Goal: Information Seeking & Learning: Learn about a topic

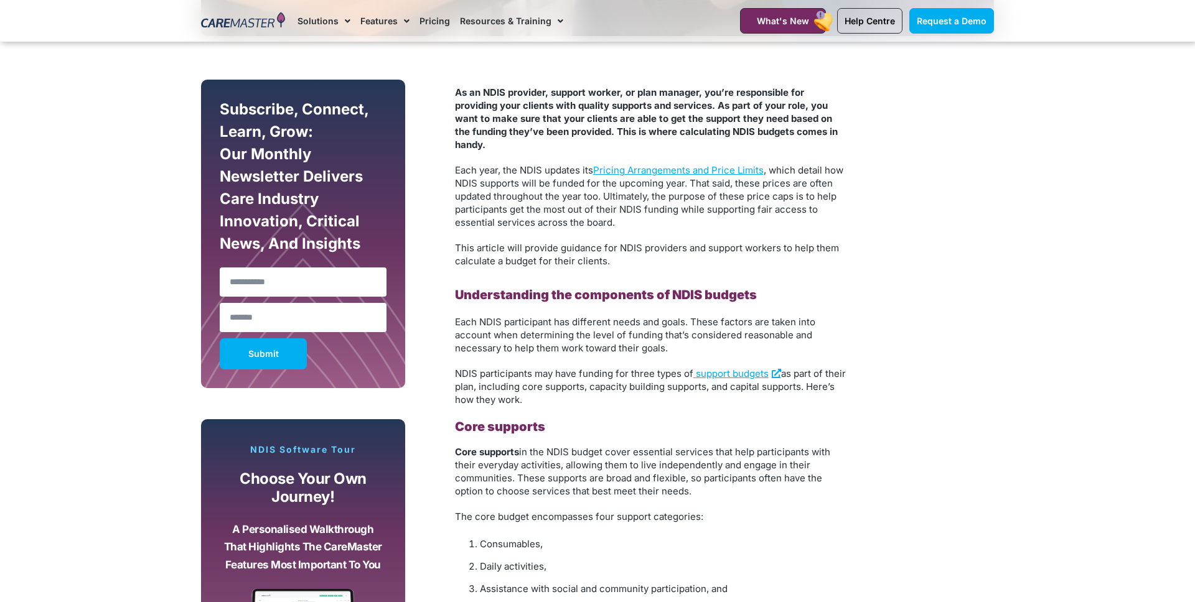
scroll to position [663, 0]
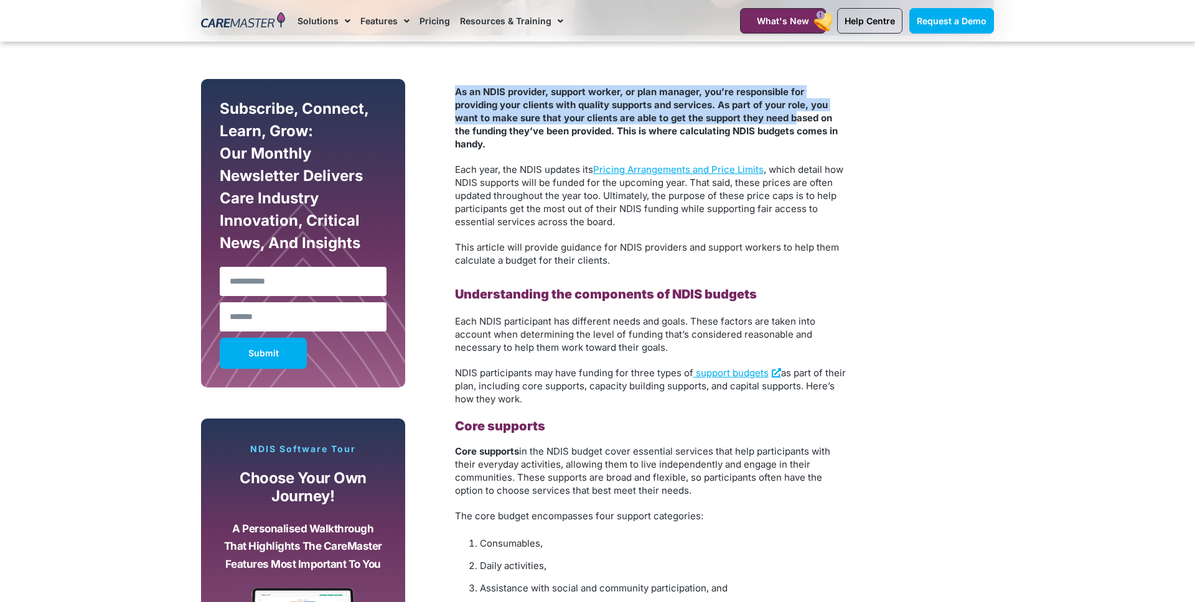
drag, startPoint x: 452, startPoint y: 93, endPoint x: 792, endPoint y: 119, distance: 340.1
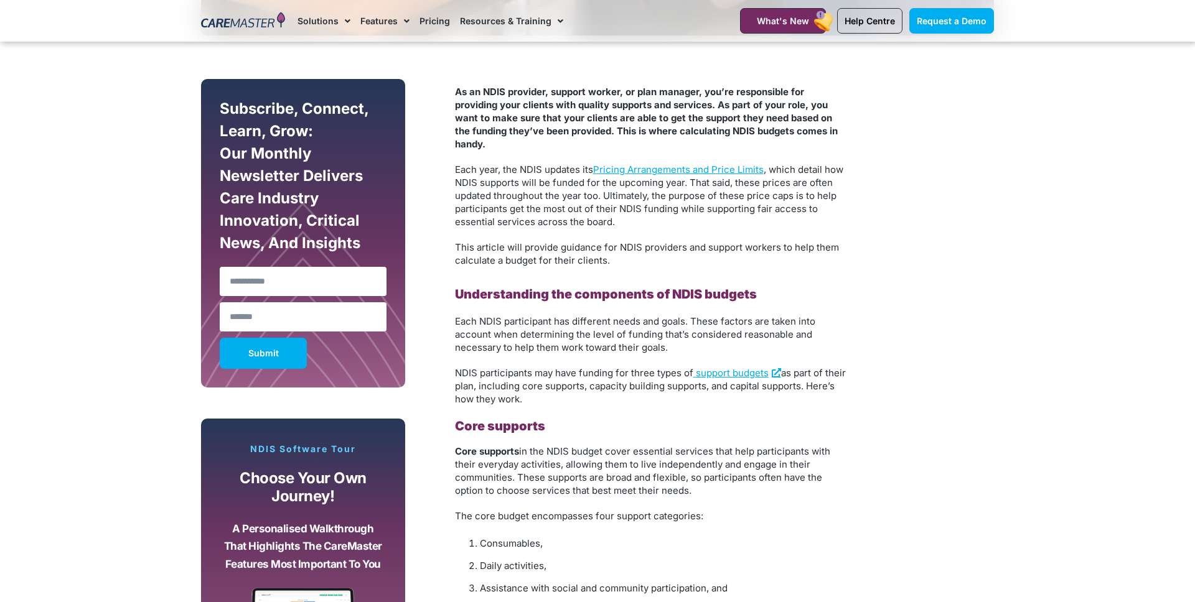
click at [779, 138] on p "As an NDIS provider, support worker, or plan manager, you’re responsible for pr…" at bounding box center [651, 117] width 392 height 65
drag, startPoint x: 454, startPoint y: 169, endPoint x: 554, endPoint y: 167, distance: 99.6
click at [554, 167] on span "Each year, the NDIS updates its" at bounding box center [524, 170] width 138 height 12
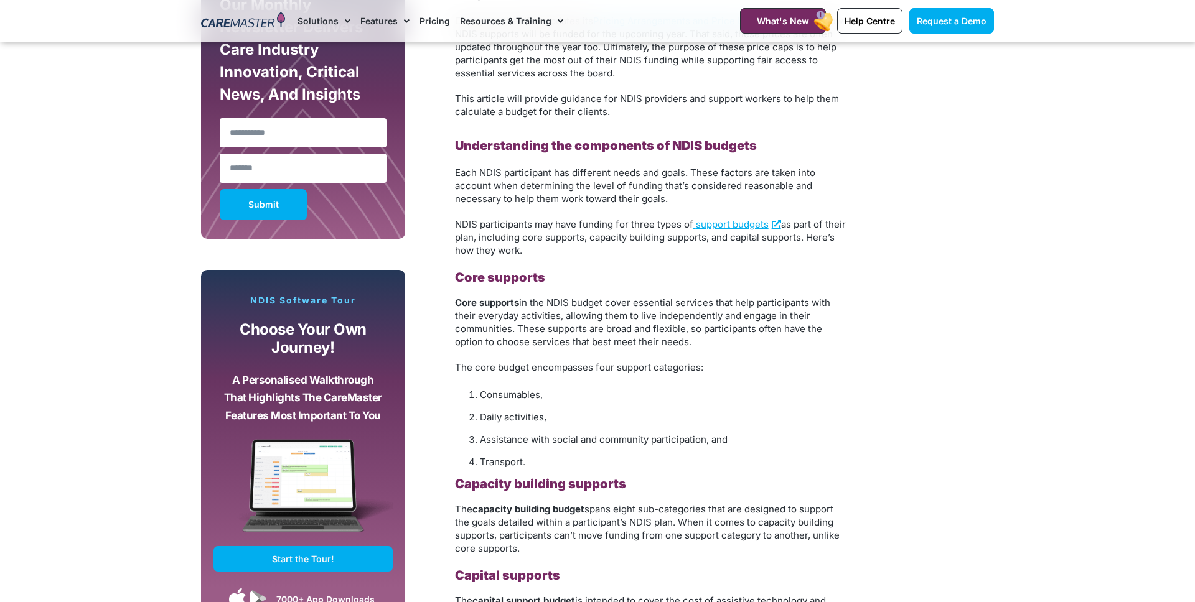
scroll to position [819, 0]
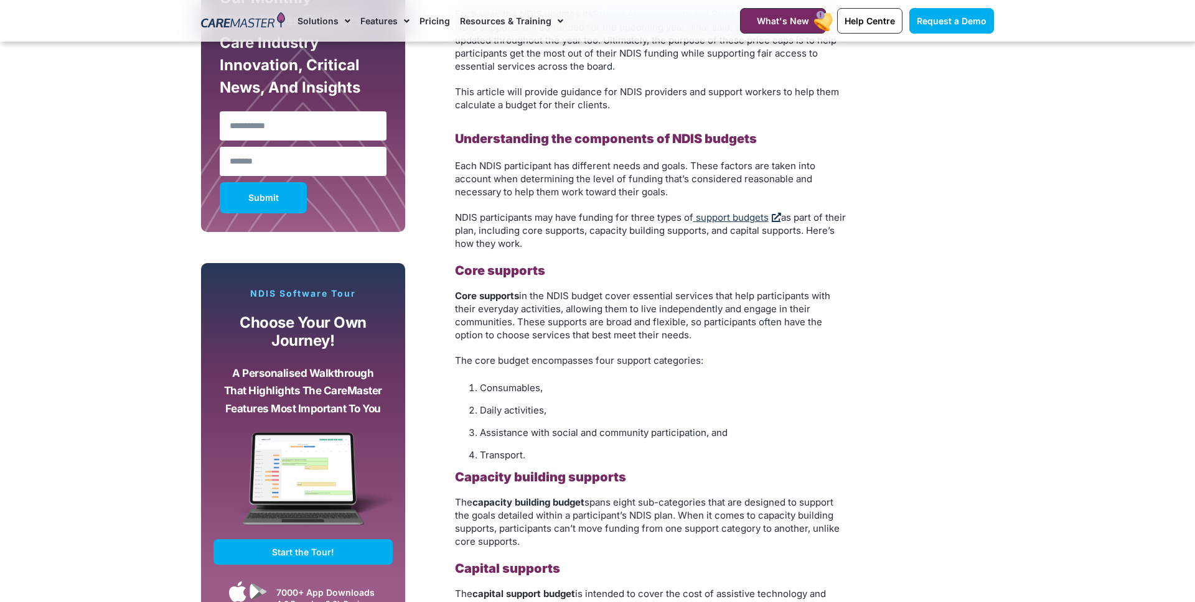
click at [734, 218] on span "support budgets" at bounding box center [732, 218] width 73 height 12
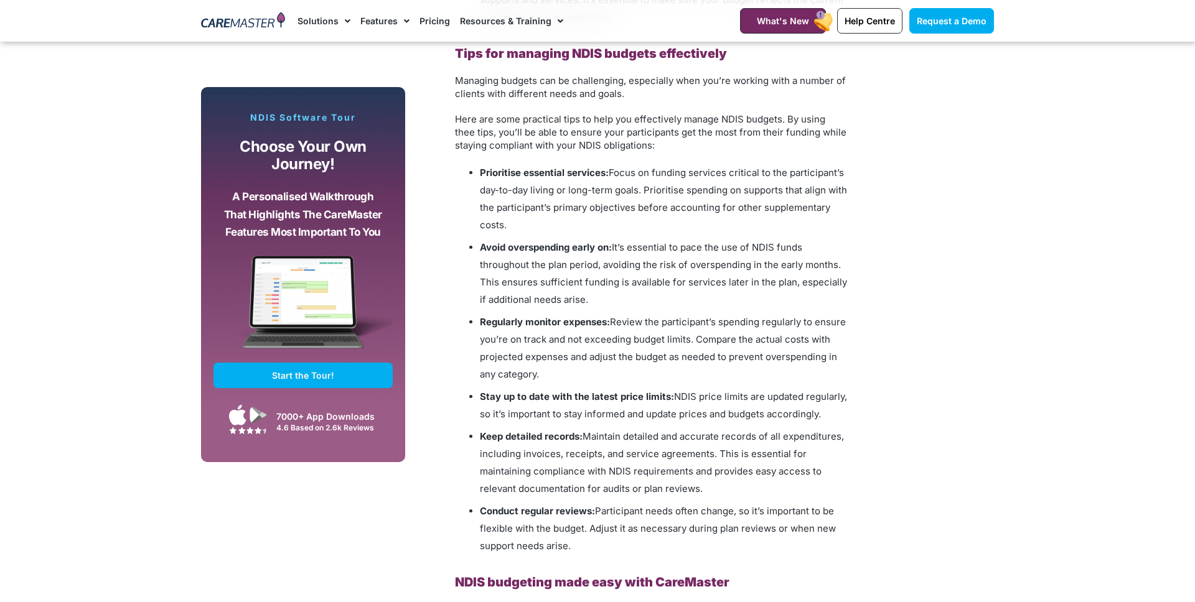
scroll to position [1685, 0]
drag, startPoint x: 620, startPoint y: 169, endPoint x: 794, endPoint y: 170, distance: 173.6
click at [794, 170] on span "Focus on funding services critical to the participant’s day-to-day living or lo…" at bounding box center [663, 200] width 367 height 64
click at [528, 255] on li "Avoid overspending early on: It’s essential to pace the use of NDIS funds throu…" at bounding box center [663, 275] width 367 height 70
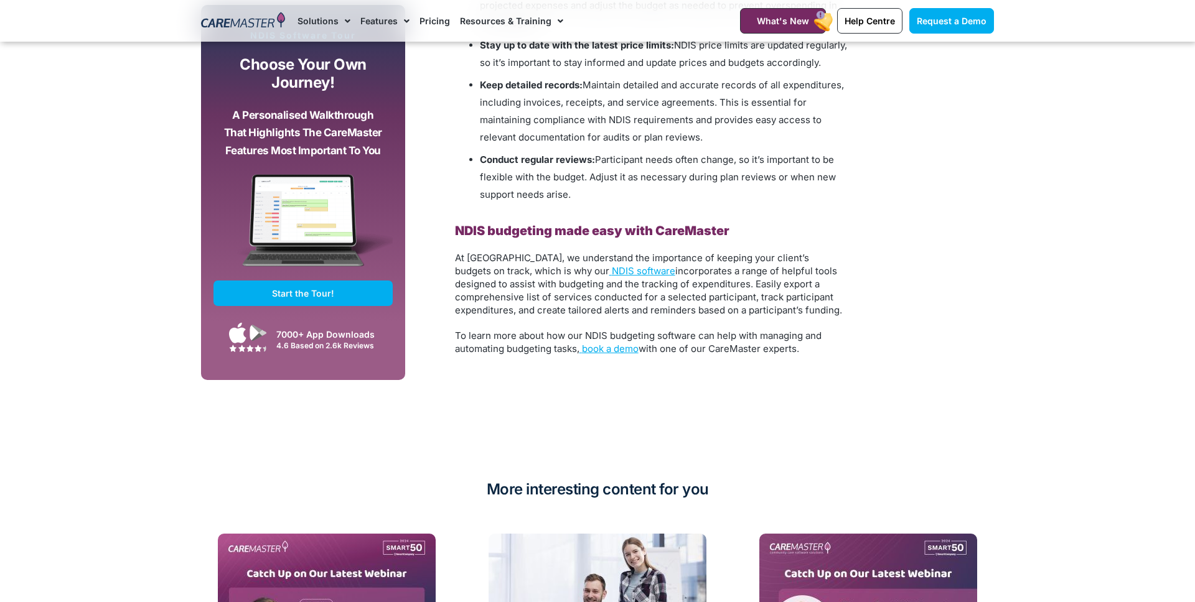
scroll to position [2040, 0]
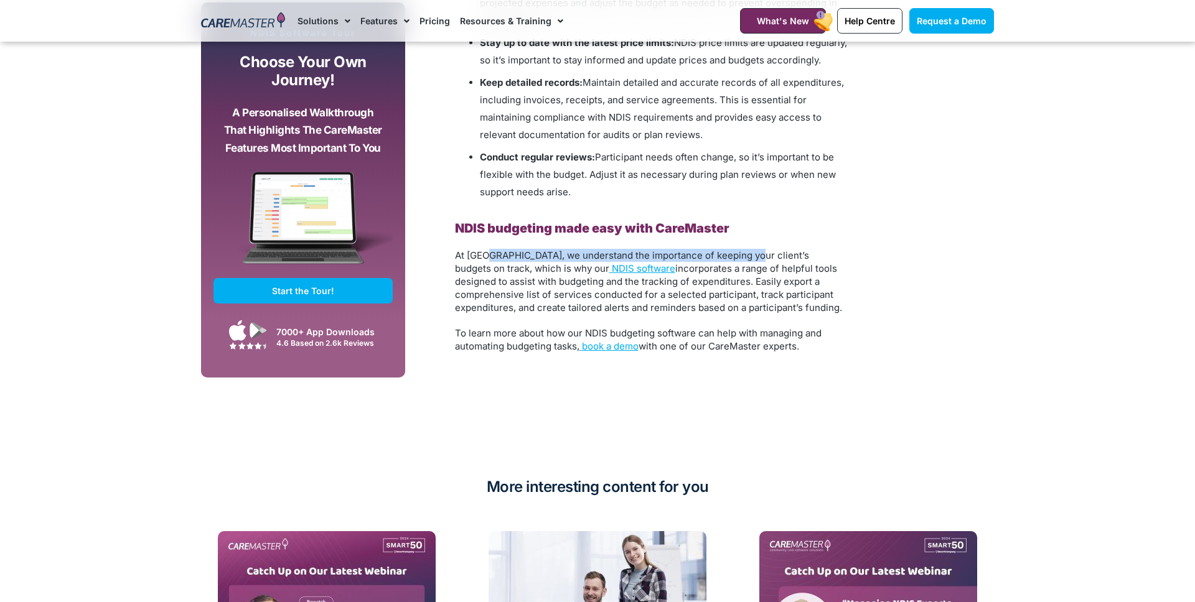
drag, startPoint x: 491, startPoint y: 252, endPoint x: 749, endPoint y: 255, distance: 257.7
click at [749, 255] on span "At CareMaster, we understand the importance of keeping your client’s budgets on…" at bounding box center [632, 262] width 354 height 25
click at [484, 270] on span "At CareMaster, we understand the importance of keeping your client’s budgets on…" at bounding box center [632, 262] width 354 height 25
drag, startPoint x: 668, startPoint y: 268, endPoint x: 796, endPoint y: 272, distance: 128.3
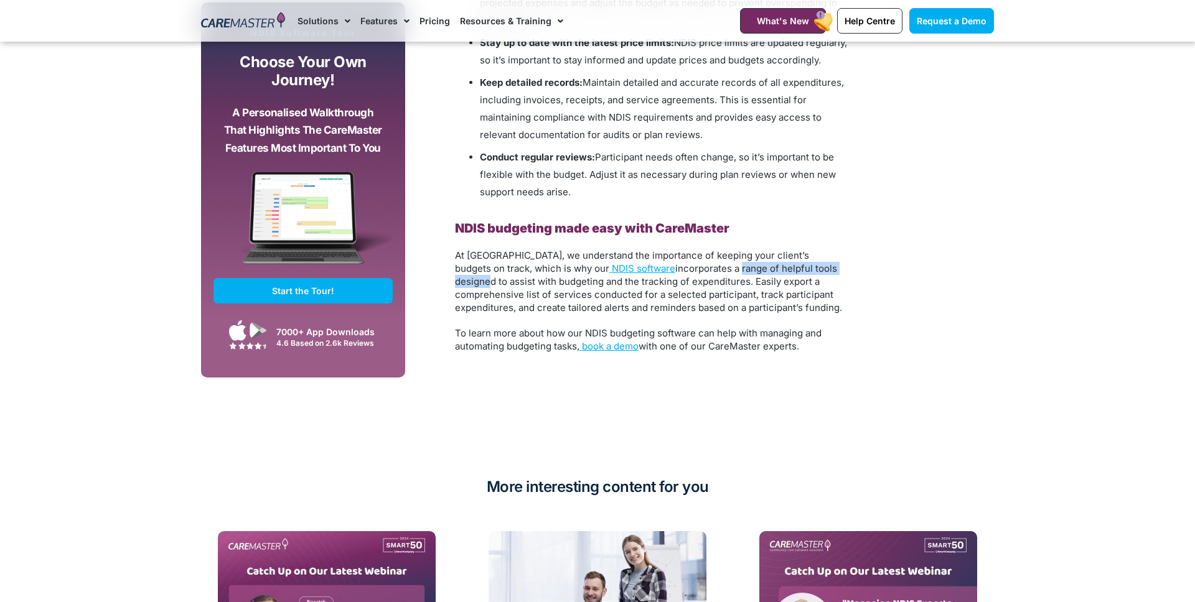
click at [795, 272] on span "incorporates a range of helpful tools designed to assist with budgeting and the…" at bounding box center [648, 288] width 387 height 51
drag, startPoint x: 461, startPoint y: 282, endPoint x: 614, endPoint y: 281, distance: 152.5
click at [614, 281] on span "incorporates a range of helpful tools designed to assist with budgeting and the…" at bounding box center [648, 288] width 387 height 51
drag, startPoint x: 662, startPoint y: 281, endPoint x: 817, endPoint y: 280, distance: 155.0
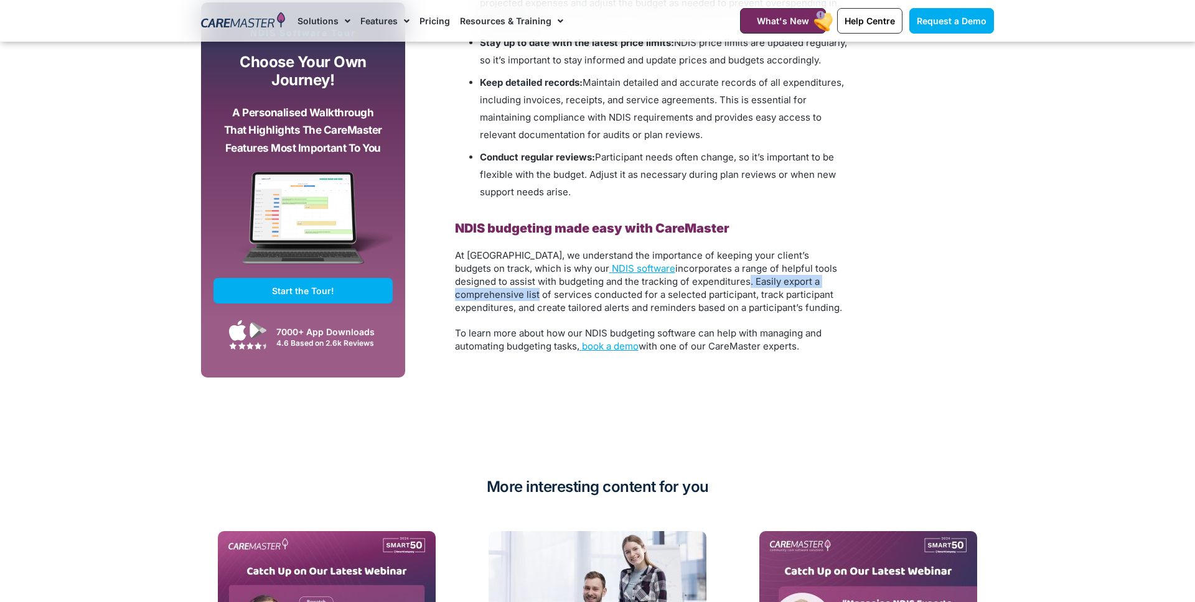
click at [817, 280] on span "incorporates a range of helpful tools designed to assist with budgeting and the…" at bounding box center [648, 288] width 387 height 51
drag, startPoint x: 498, startPoint y: 295, endPoint x: 645, endPoint y: 294, distance: 146.2
click at [645, 294] on span "incorporates a range of helpful tools designed to assist with budgeting and the…" at bounding box center [648, 288] width 387 height 51
drag, startPoint x: 508, startPoint y: 296, endPoint x: 690, endPoint y: 299, distance: 181.1
click at [685, 299] on span "incorporates a range of helpful tools designed to assist with budgeting and the…" at bounding box center [648, 288] width 387 height 51
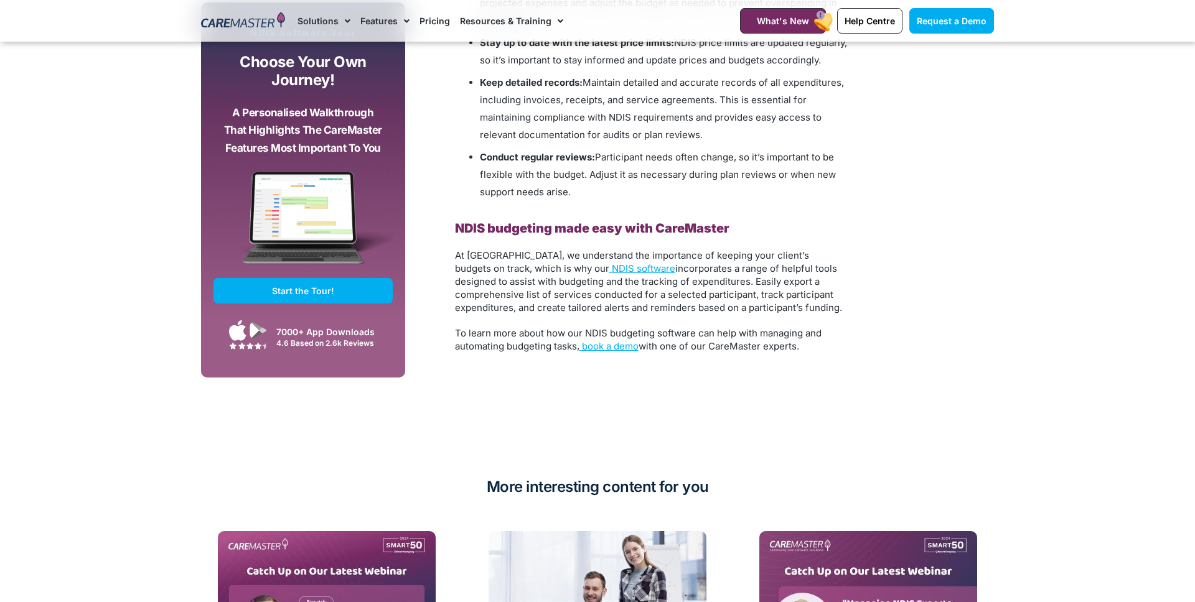
click at [694, 299] on span "incorporates a range of helpful tools designed to assist with budgeting and the…" at bounding box center [648, 288] width 387 height 51
drag, startPoint x: 665, startPoint y: 297, endPoint x: 769, endPoint y: 297, distance: 104.6
click at [769, 297] on span "incorporates a range of helpful tools designed to assist with budgeting and the…" at bounding box center [648, 288] width 387 height 51
drag, startPoint x: 470, startPoint y: 309, endPoint x: 623, endPoint y: 308, distance: 153.1
click at [623, 308] on span "incorporates a range of helpful tools designed to assist with budgeting and the…" at bounding box center [648, 288] width 387 height 51
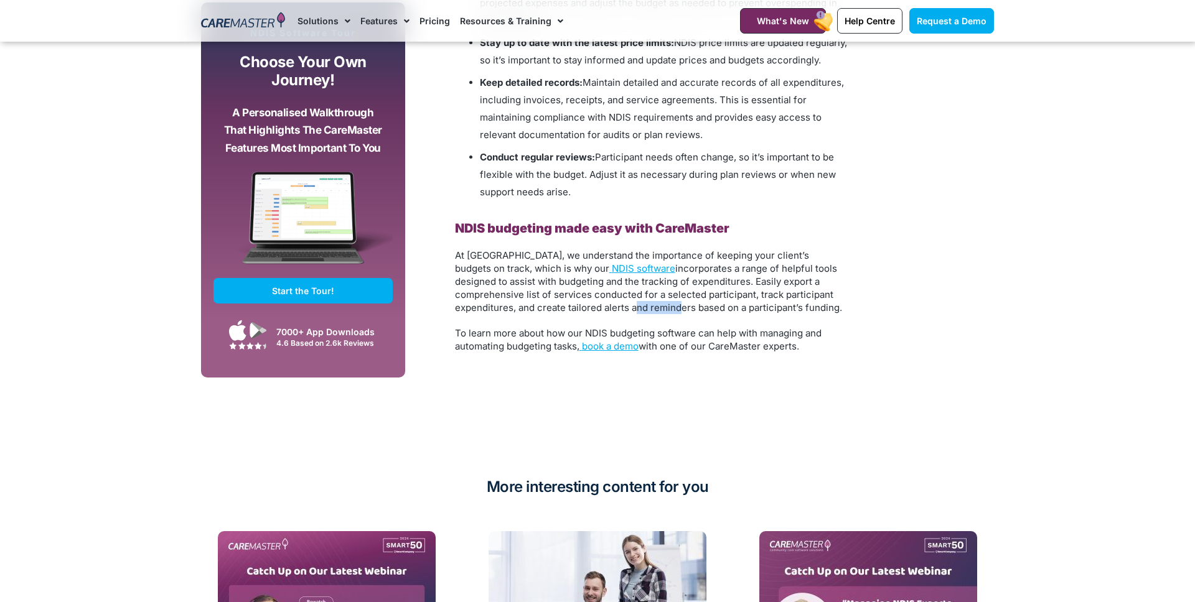
drag, startPoint x: 517, startPoint y: 307, endPoint x: 624, endPoint y: 309, distance: 107.7
click at [620, 309] on span "incorporates a range of helpful tools designed to assist with budgeting and the…" at bounding box center [648, 288] width 387 height 51
drag, startPoint x: 482, startPoint y: 328, endPoint x: 716, endPoint y: 323, distance: 233.4
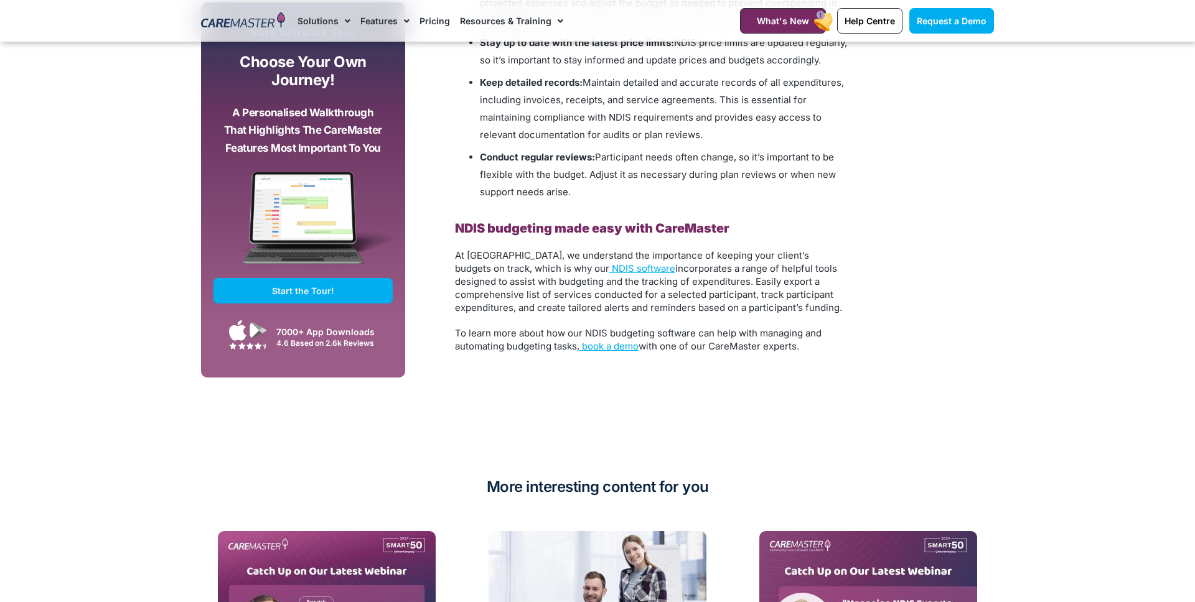
click at [721, 327] on span "To learn more about how our NDIS budgeting software can help with managing and …" at bounding box center [638, 339] width 367 height 25
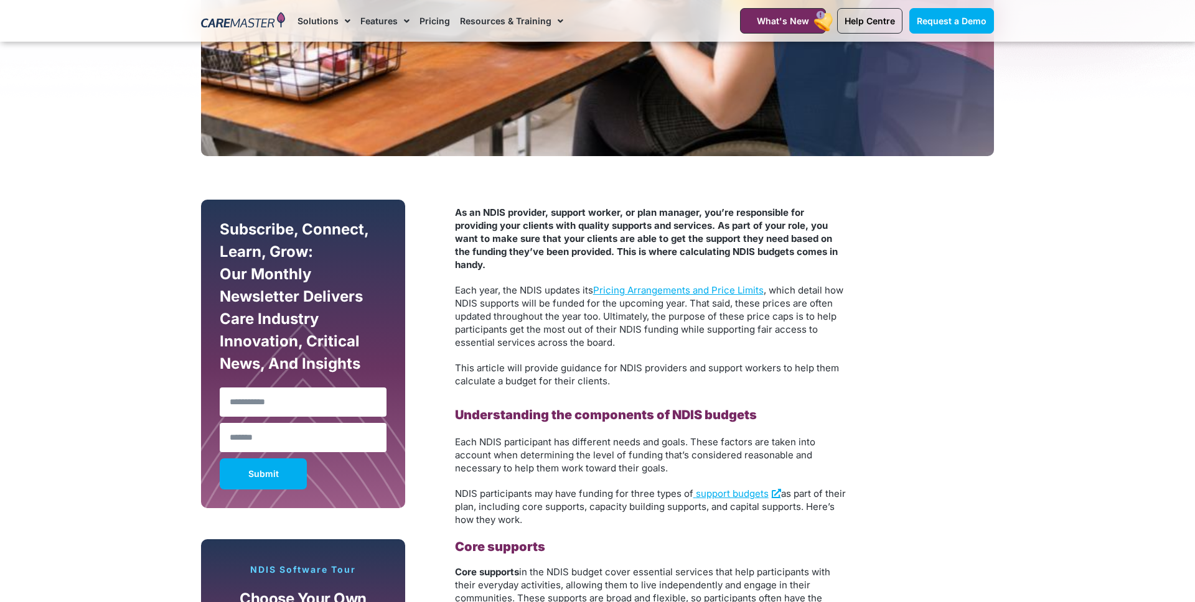
scroll to position [0, 0]
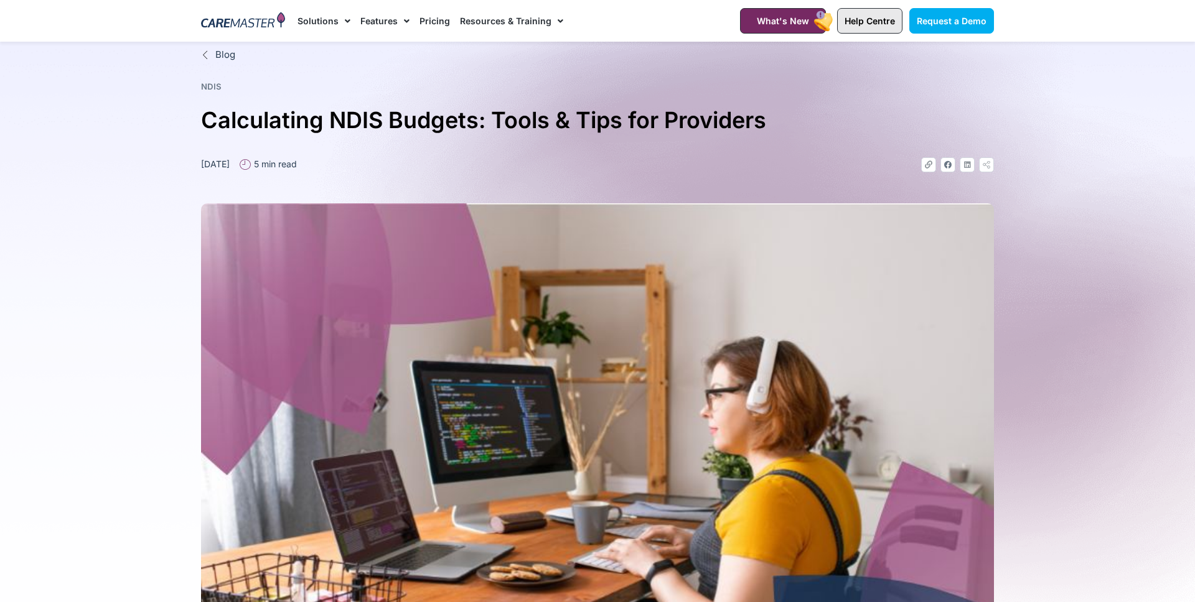
click at [872, 22] on span "Help Centre" at bounding box center [869, 21] width 50 height 11
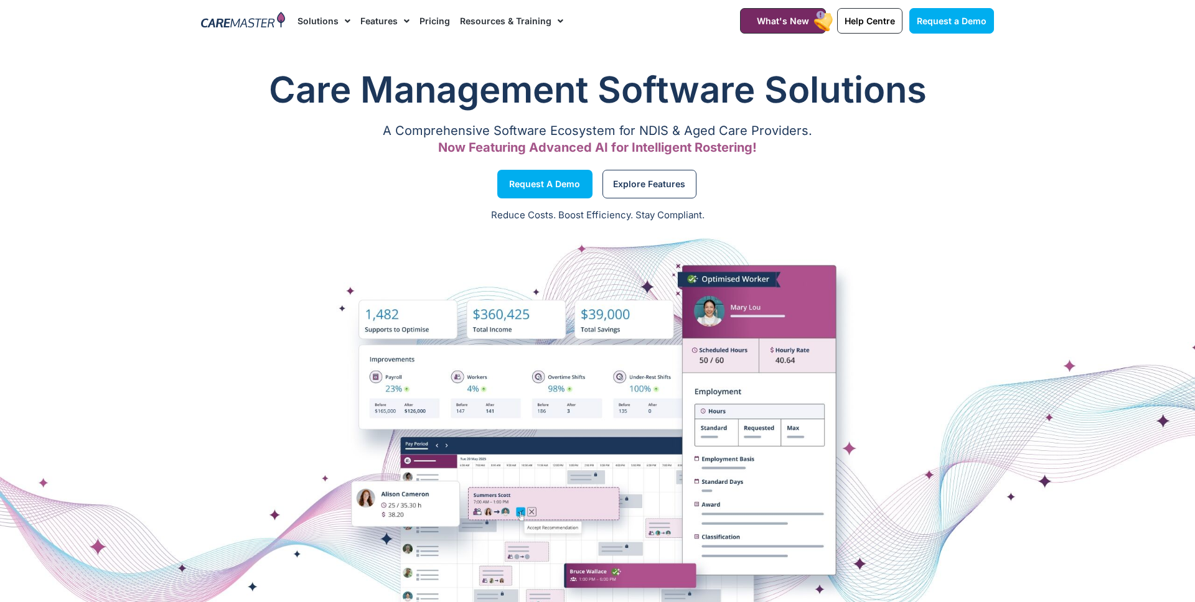
click at [428, 20] on link "Pricing" at bounding box center [434, 21] width 30 height 42
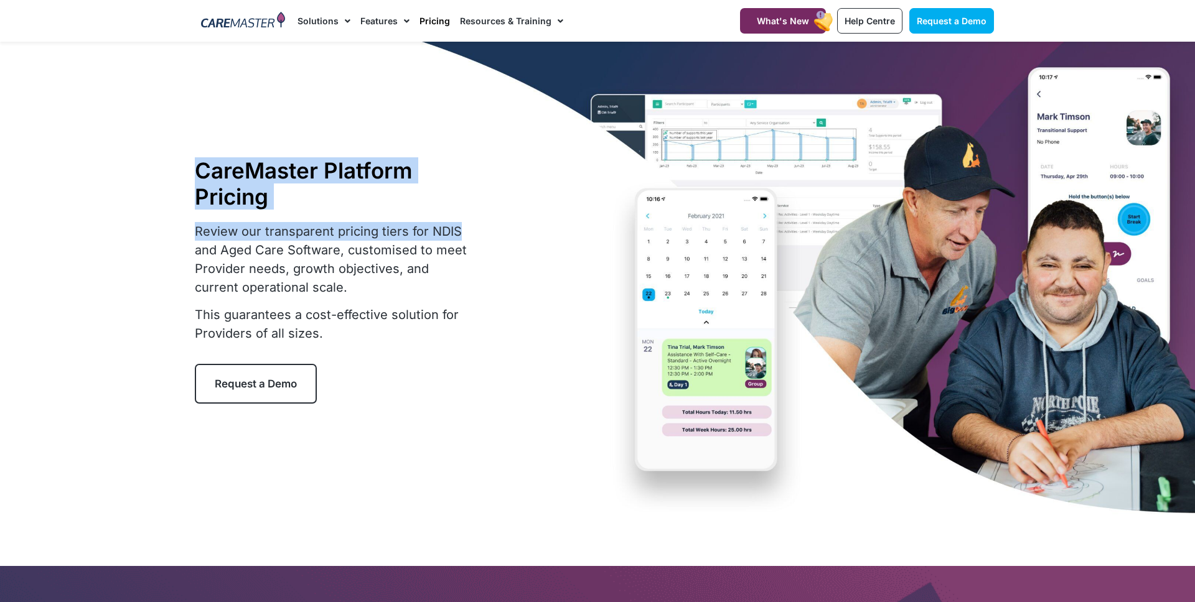
drag, startPoint x: 189, startPoint y: 231, endPoint x: 461, endPoint y: 228, distance: 271.4
click at [461, 228] on section "CareMaster Platform Pricing Review our transparent pricing tiers for NDIS and A…" at bounding box center [597, 281] width 1195 height 478
click at [461, 228] on p "Review our transparent pricing tiers for NDIS and Aged Care Software, customise…" at bounding box center [335, 259] width 280 height 75
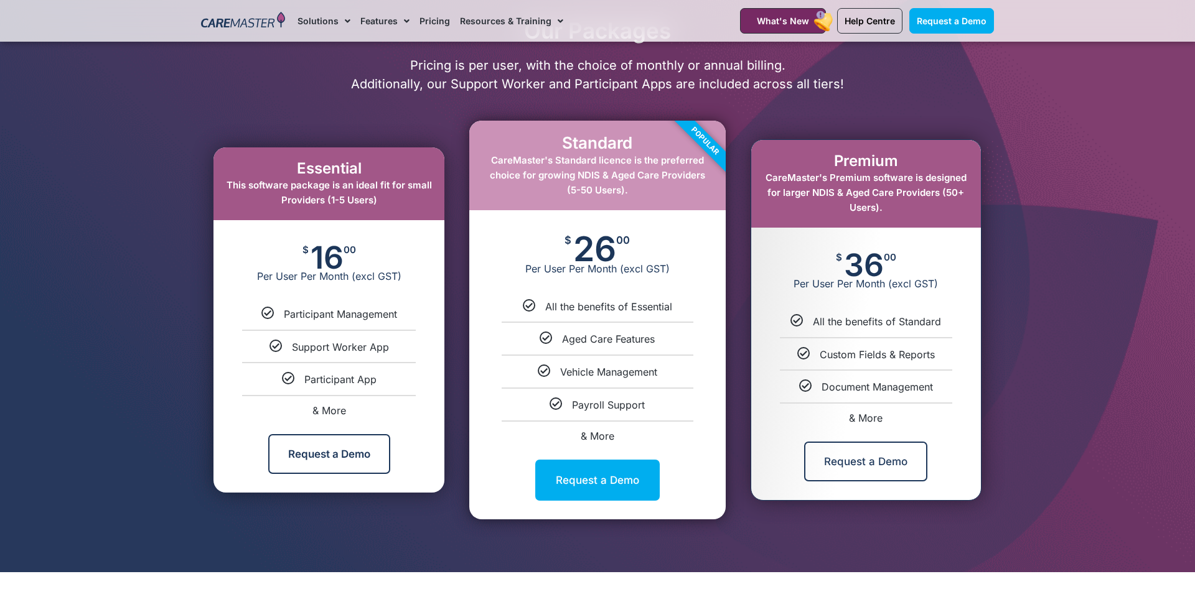
scroll to position [594, 0]
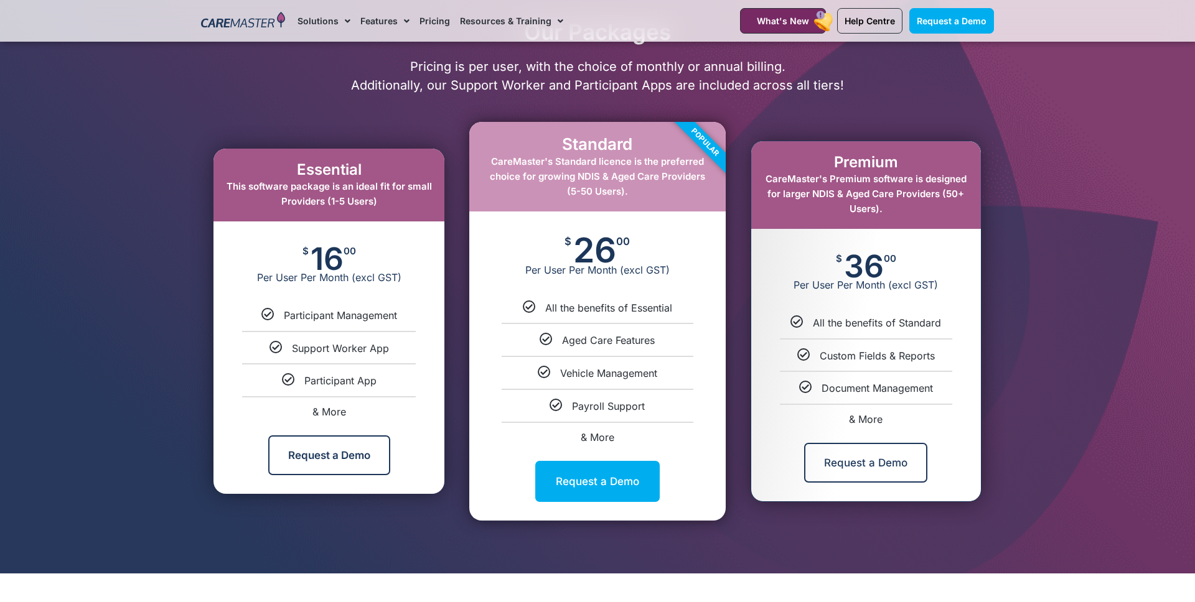
drag, startPoint x: 828, startPoint y: 358, endPoint x: 941, endPoint y: 356, distance: 113.3
click at [940, 356] on div "Custom Fields & Reports" at bounding box center [865, 355] width 211 height 13
drag, startPoint x: 941, startPoint y: 356, endPoint x: 930, endPoint y: 358, distance: 10.9
click at [941, 356] on div "Custom Fields & Reports" at bounding box center [865, 355] width 211 height 13
drag, startPoint x: 331, startPoint y: 316, endPoint x: 396, endPoint y: 319, distance: 65.5
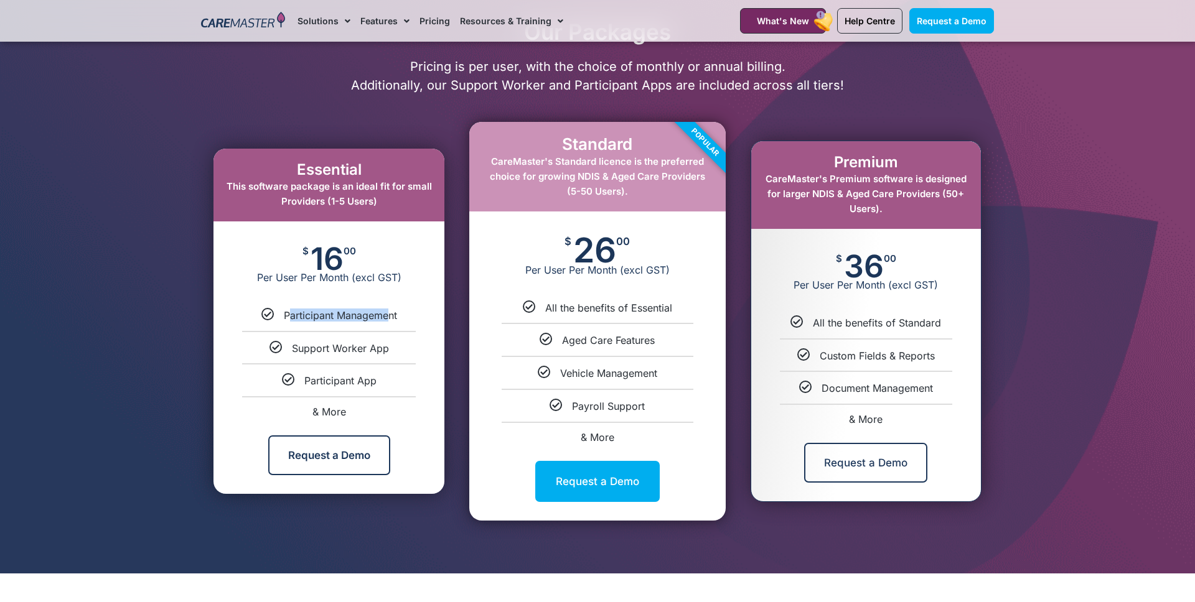
click at [389, 319] on span "Participant Management" at bounding box center [340, 315] width 113 height 12
drag, startPoint x: 619, startPoint y: 311, endPoint x: 631, endPoint y: 312, distance: 12.5
click at [630, 312] on span "All the benefits of Essential" at bounding box center [608, 308] width 127 height 12
drag, startPoint x: 574, startPoint y: 342, endPoint x: 652, endPoint y: 345, distance: 77.9
click at [644, 345] on span "Aged Care Features" at bounding box center [608, 340] width 93 height 12
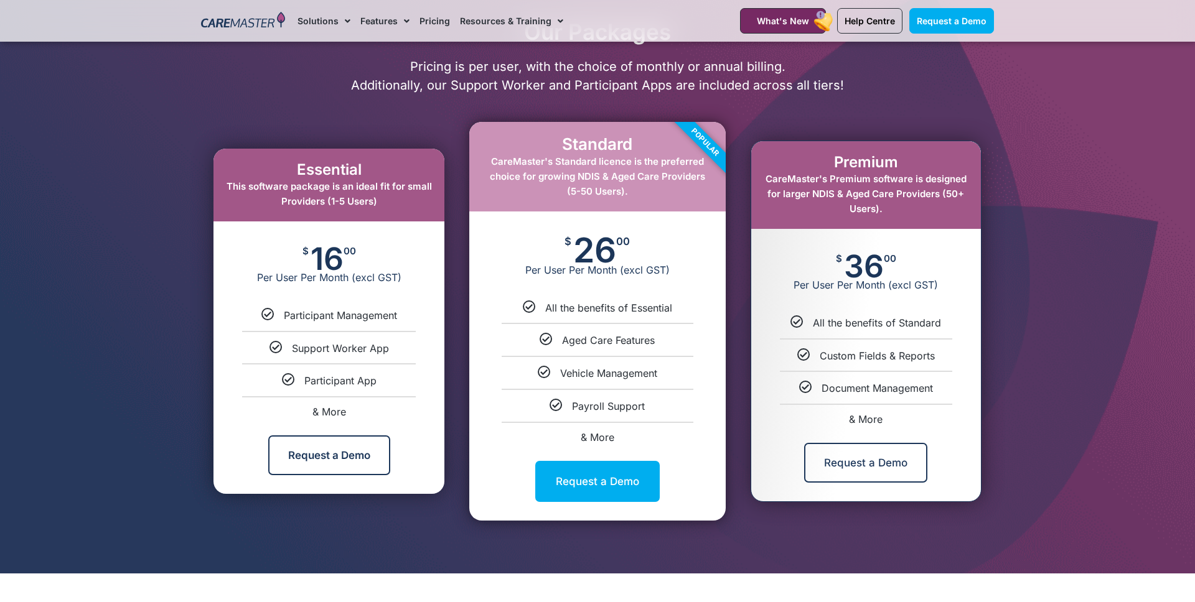
click at [835, 365] on ul "All the benefits of Standard Custom Fields & Reports Document Management & More" at bounding box center [866, 370] width 230 height 108
drag, startPoint x: 823, startPoint y: 358, endPoint x: 923, endPoint y: 358, distance: 99.6
click at [923, 358] on span "Custom Fields & Reports" at bounding box center [877, 356] width 115 height 12
drag, startPoint x: 835, startPoint y: 391, endPoint x: 892, endPoint y: 391, distance: 57.9
click at [892, 391] on span "Document Management" at bounding box center [876, 388] width 111 height 12
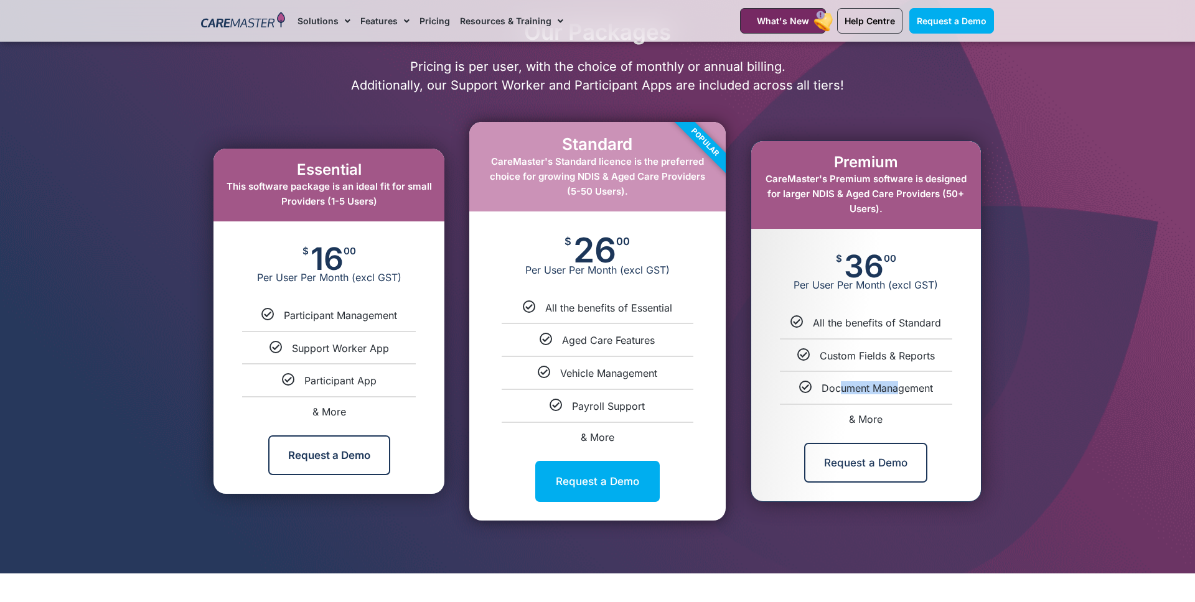
click at [893, 391] on span "Document Management" at bounding box center [876, 388] width 111 height 12
drag, startPoint x: 879, startPoint y: 408, endPoint x: 874, endPoint y: 402, distance: 8.0
click at [879, 408] on li "& More" at bounding box center [866, 414] width 230 height 21
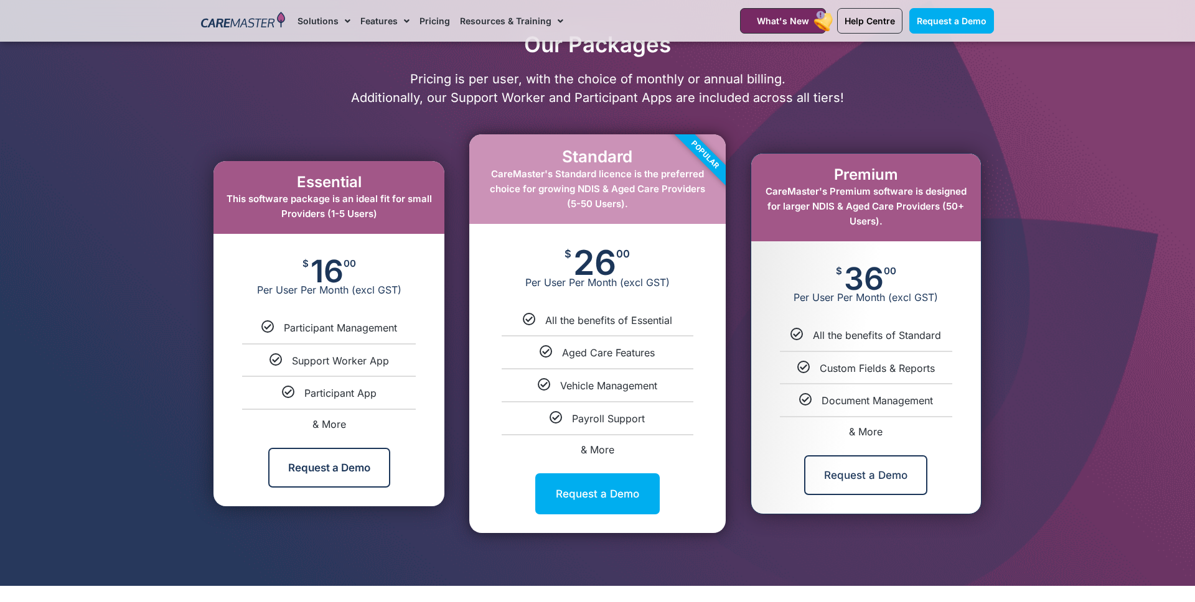
scroll to position [596, 0]
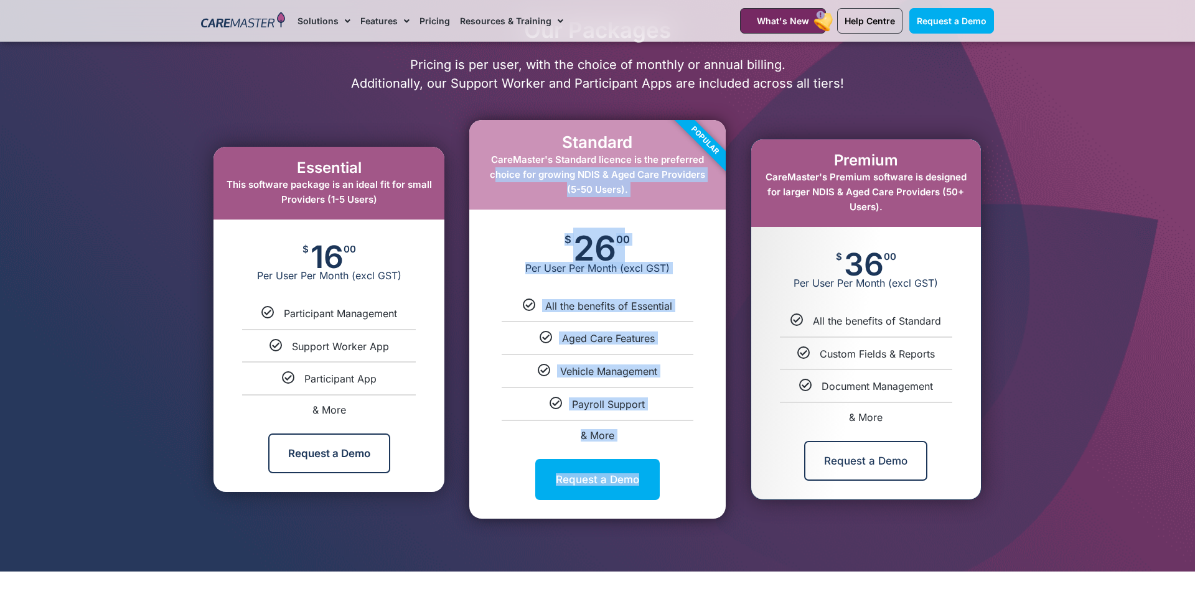
drag, startPoint x: 489, startPoint y: 175, endPoint x: 708, endPoint y: 177, distance: 219.1
click at [707, 177] on div "Standard CareMaster's Standard licence is the preferred choice for growing NDIS…" at bounding box center [597, 319] width 256 height 398
click at [708, 177] on div "Popular" at bounding box center [678, 166] width 93 height 93
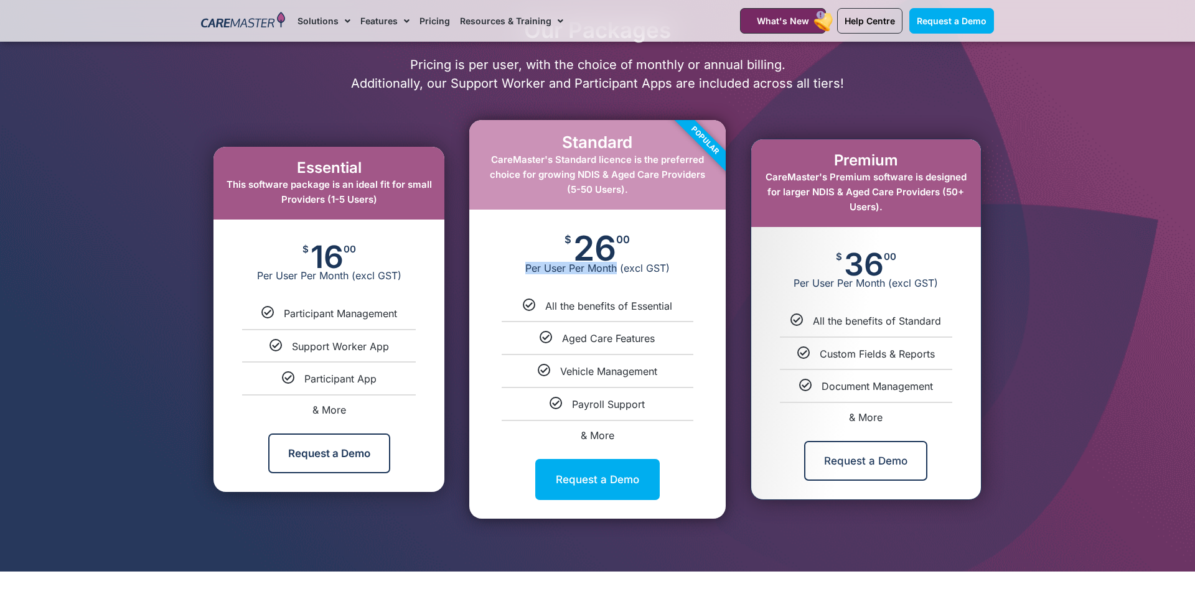
drag, startPoint x: 526, startPoint y: 271, endPoint x: 615, endPoint y: 266, distance: 89.2
click at [615, 266] on span "Per User Per Month (excl GST)" at bounding box center [597, 268] width 256 height 12
click at [694, 282] on div "$ 26 00 Per User Per Month (excl GST)" at bounding box center [597, 255] width 256 height 90
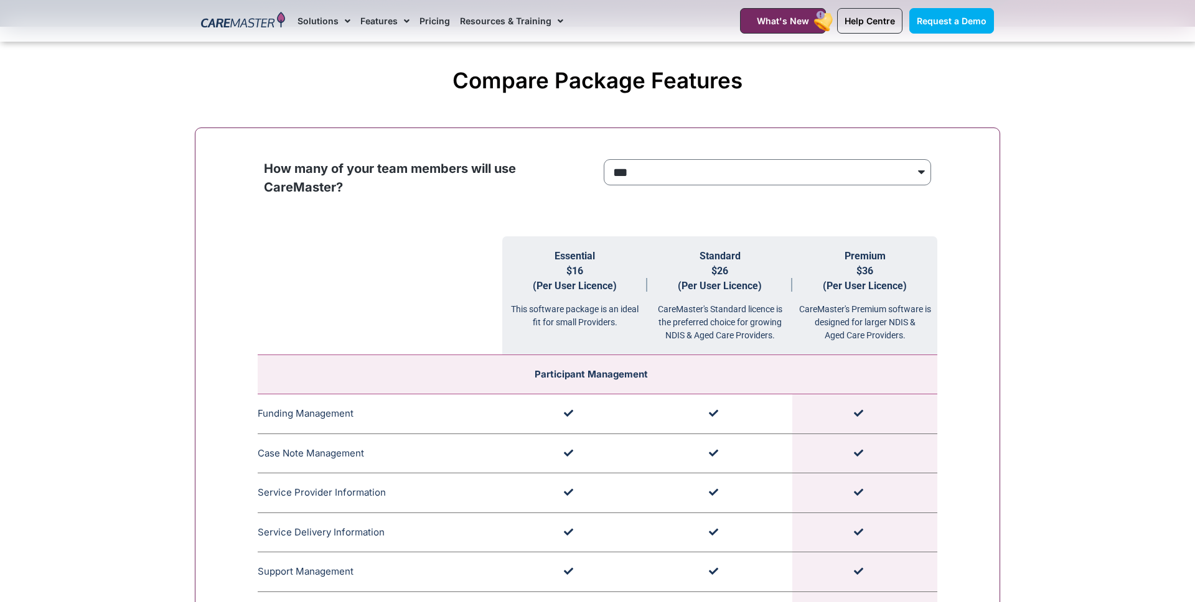
scroll to position [1148, 0]
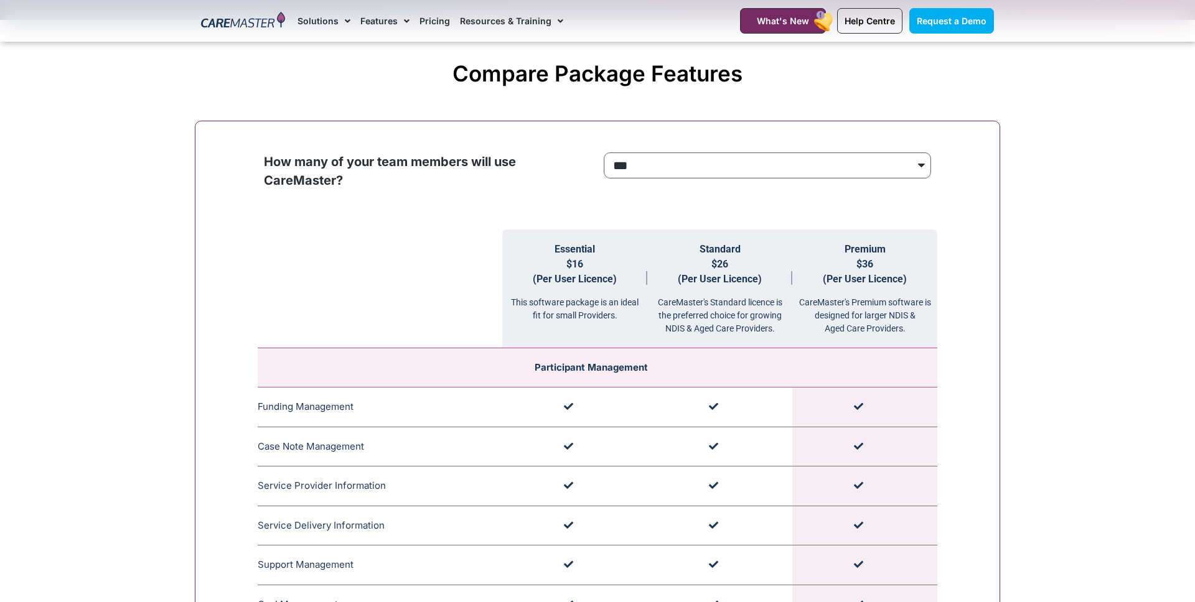
click at [657, 166] on select "**********" at bounding box center [767, 165] width 327 height 26
click at [604, 153] on select "**********" at bounding box center [767, 165] width 327 height 26
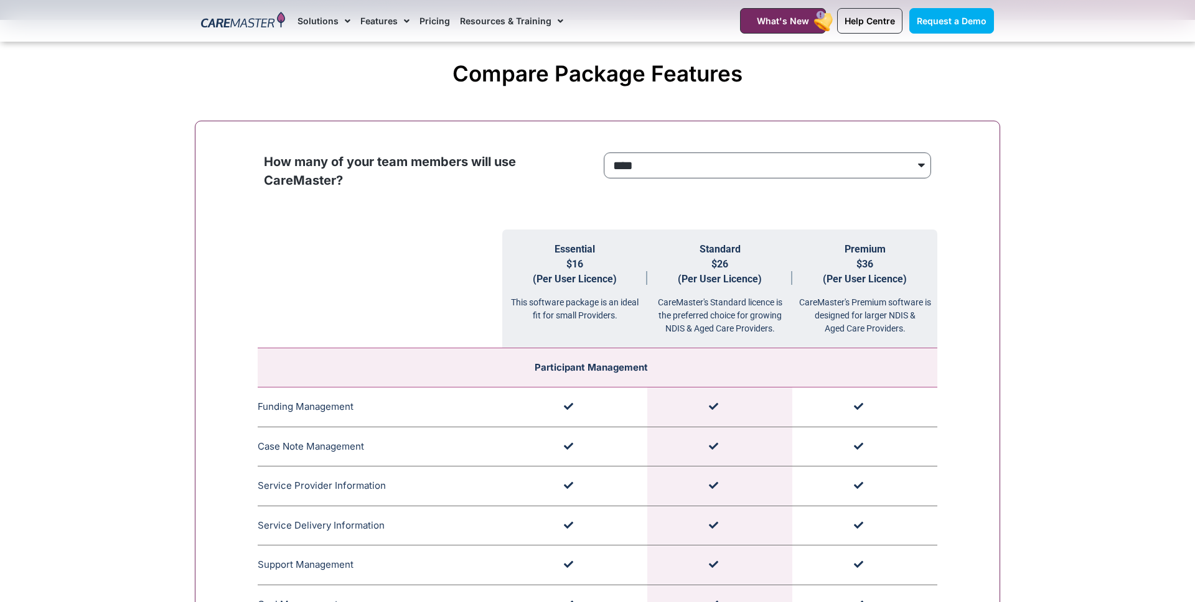
click at [637, 169] on select "**********" at bounding box center [767, 165] width 327 height 26
click at [630, 163] on select "**********" at bounding box center [767, 165] width 327 height 26
click at [657, 154] on select "**********" at bounding box center [767, 165] width 327 height 26
select select "***"
click at [604, 153] on select "**********" at bounding box center [767, 165] width 327 height 26
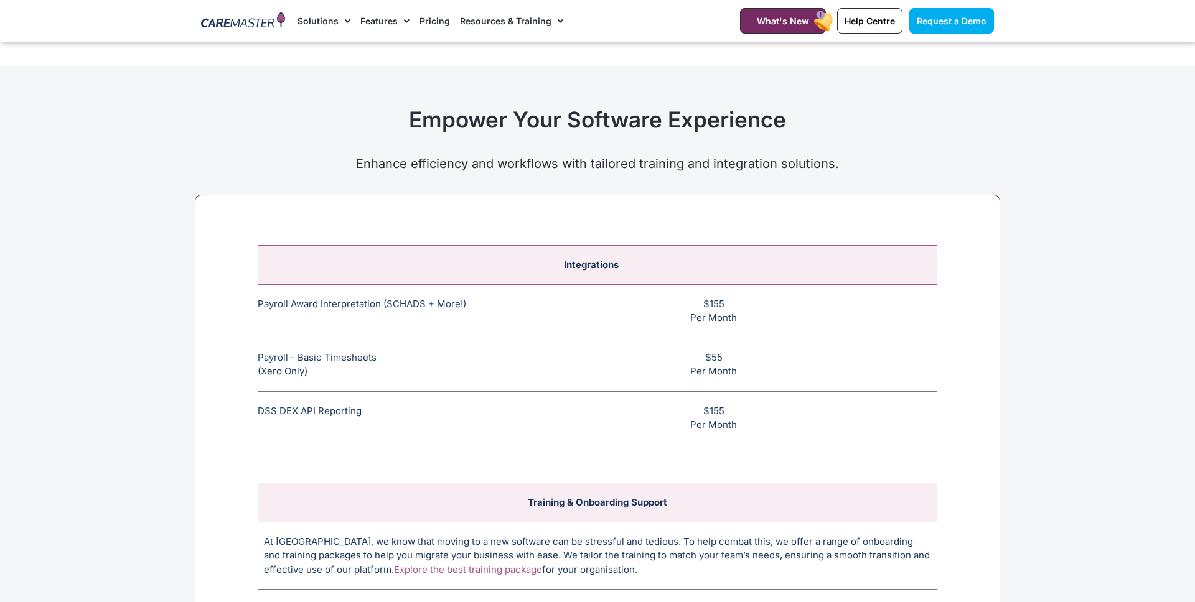
scroll to position [4585, 0]
drag, startPoint x: 253, startPoint y: 301, endPoint x: 428, endPoint y: 299, distance: 174.9
click at [426, 299] on div "Integrations Payroll Award Interpretation (SCHADS + More!) The SCHADS Award int…" at bounding box center [597, 496] width 805 height 605
drag, startPoint x: 428, startPoint y: 299, endPoint x: 449, endPoint y: 299, distance: 20.5
click at [428, 299] on td "Payroll Award Interpretation (SCHADS + More!) The SCHADS Award interpretation e…" at bounding box center [380, 310] width 245 height 54
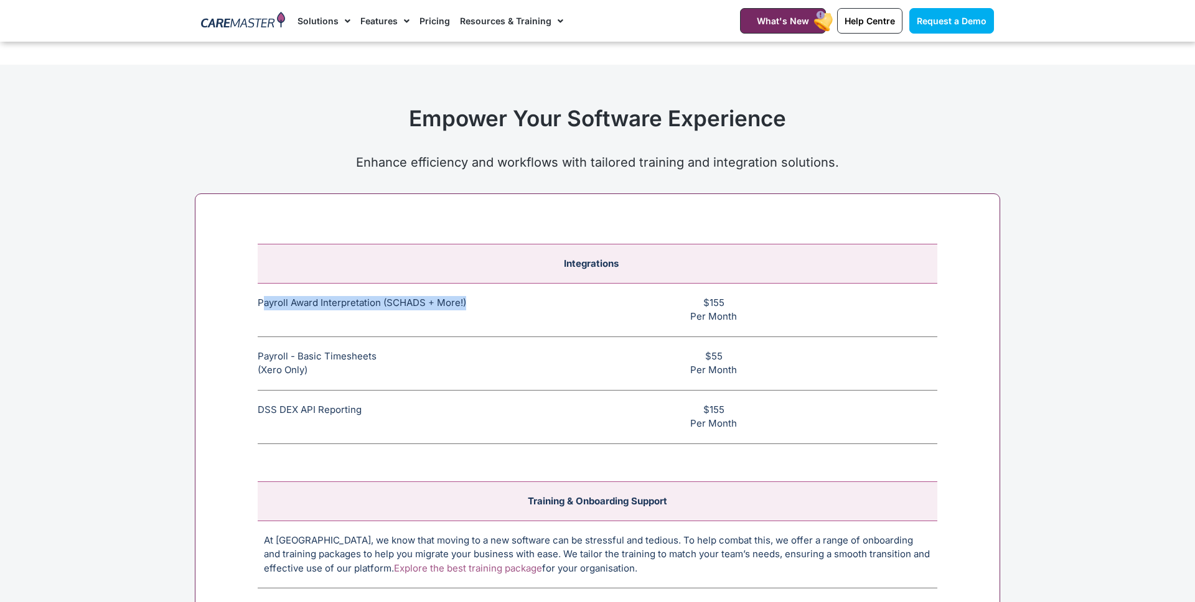
drag, startPoint x: 472, startPoint y: 300, endPoint x: 264, endPoint y: 297, distance: 207.2
click at [264, 297] on td "Payroll Award Interpretation (SCHADS + More!) The SCHADS Award interpretation e…" at bounding box center [380, 310] width 245 height 54
click at [253, 299] on div "Integrations Payroll Award Interpretation (SCHADS + More!) The SCHADS Award int…" at bounding box center [597, 496] width 805 height 605
click at [258, 299] on td "Payroll Award Interpretation (SCHADS + More!) The SCHADS Award interpretation e…" at bounding box center [380, 310] width 245 height 54
drag, startPoint x: 258, startPoint y: 299, endPoint x: 471, endPoint y: 305, distance: 213.5
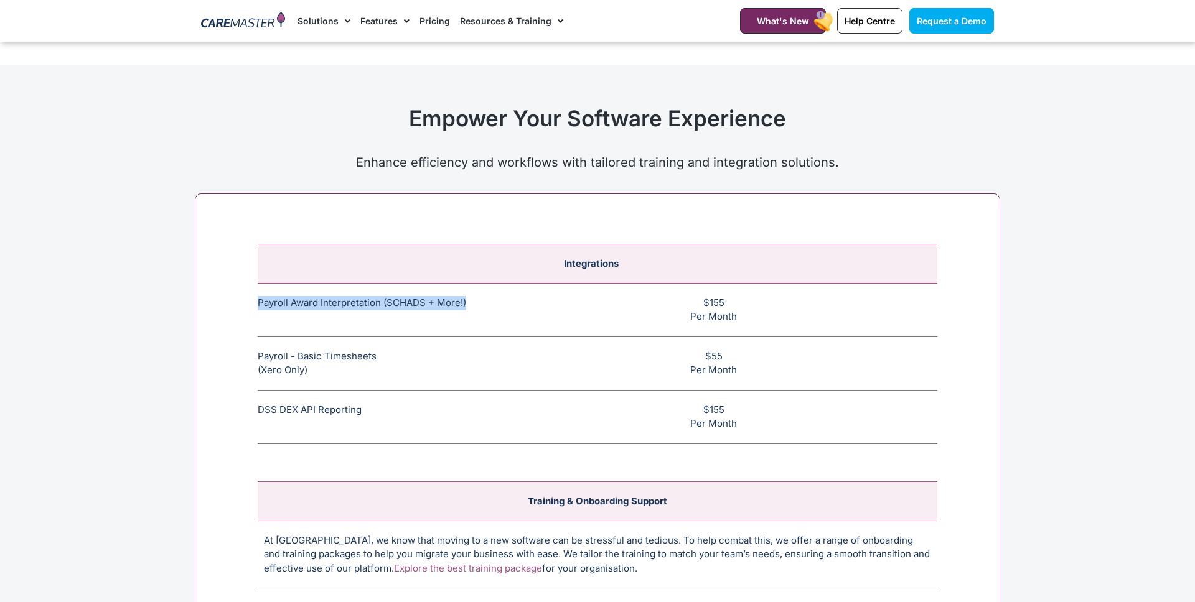
click at [470, 305] on td "Payroll Award Interpretation (SCHADS + More!) The SCHADS Award interpretation e…" at bounding box center [380, 310] width 245 height 54
click at [473, 305] on icon at bounding box center [471, 302] width 11 height 11
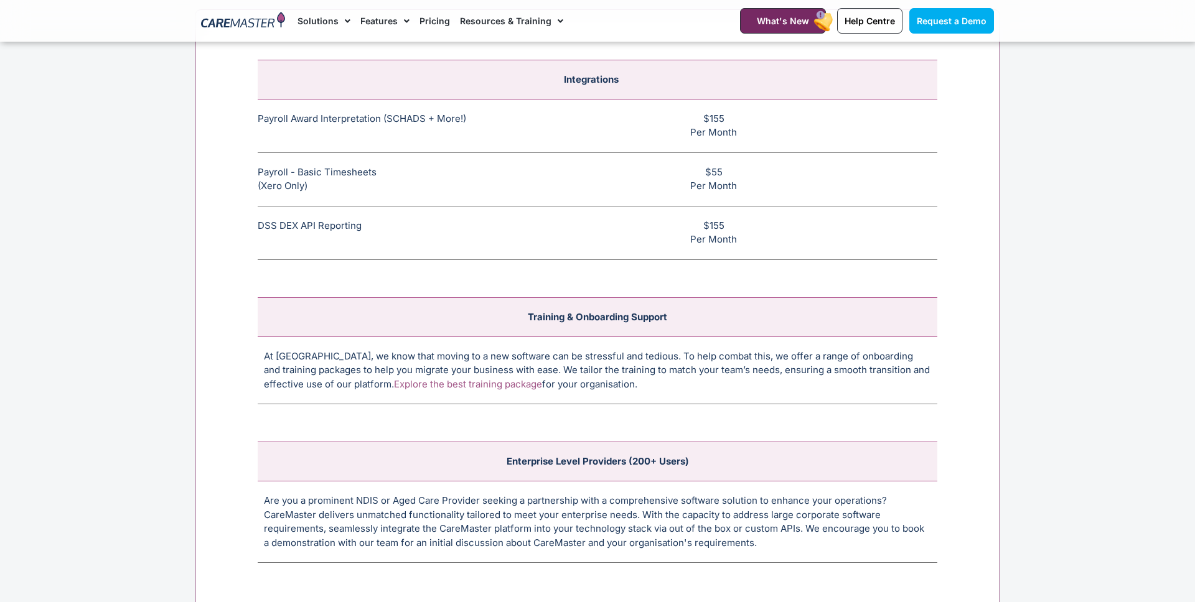
scroll to position [4784, 0]
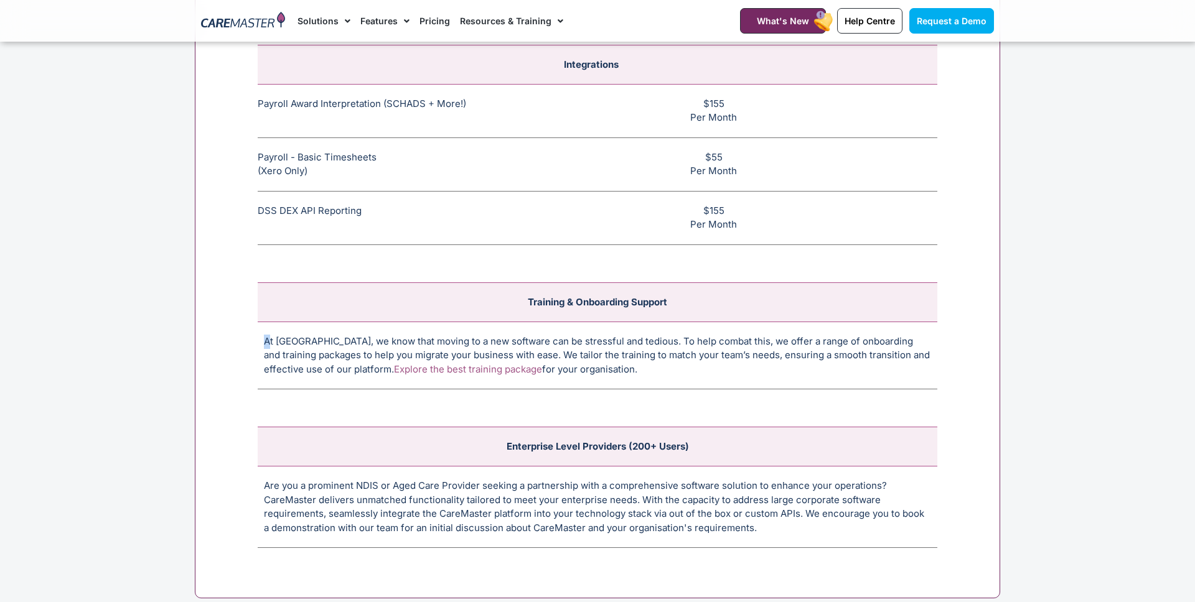
drag, startPoint x: 272, startPoint y: 342, endPoint x: 502, endPoint y: 329, distance: 230.0
click at [502, 329] on td "At CareMaster, we know that moving to a new software can be stressful and tedio…" at bounding box center [598, 356] width 680 height 68
click at [501, 330] on td "At CareMaster, we know that moving to a new software can be stressful and tedio…" at bounding box center [598, 356] width 680 height 68
click at [434, 373] on link "Explore the best training package" at bounding box center [468, 369] width 148 height 12
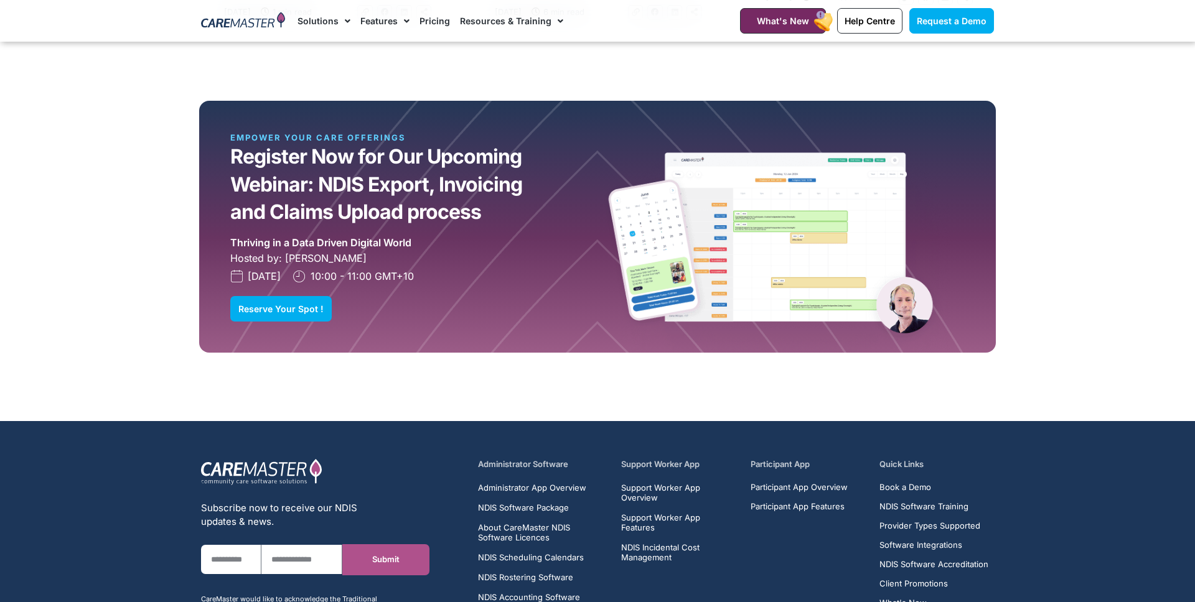
scroll to position [2847, 0]
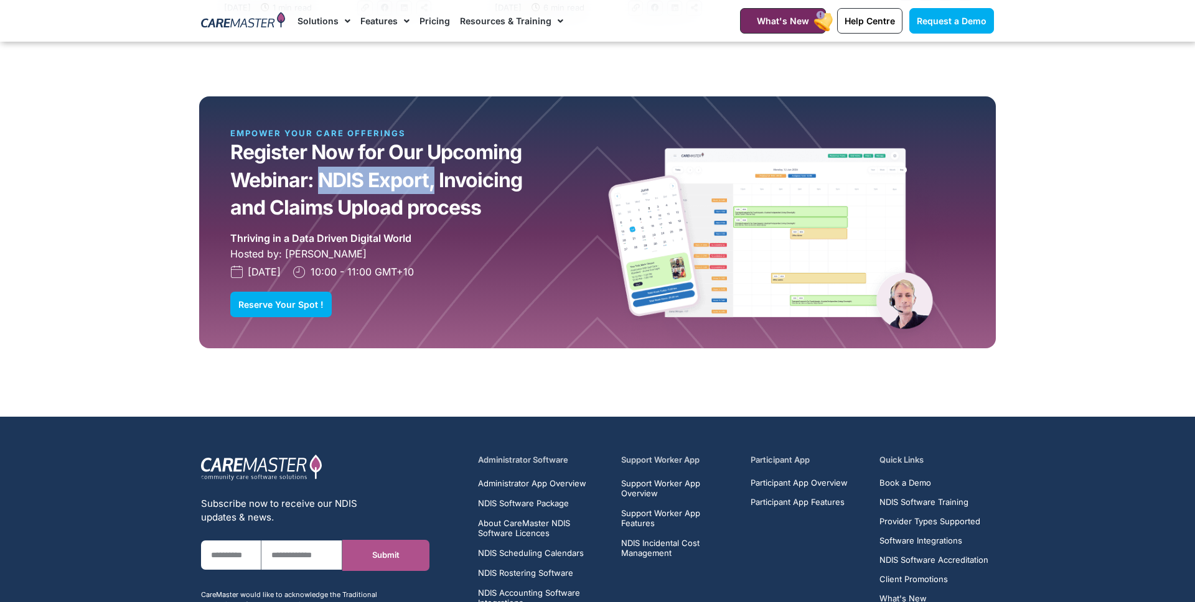
drag, startPoint x: 324, startPoint y: 184, endPoint x: 433, endPoint y: 182, distance: 109.5
click at [433, 182] on h2 "Register Now for Our Upcoming Webinar: NDIS Export, Invoicing and Claims Upload…" at bounding box center [382, 180] width 304 height 83
drag, startPoint x: 243, startPoint y: 208, endPoint x: 431, endPoint y: 208, distance: 188.6
click at [391, 207] on h2 "Register Now for Our Upcoming Webinar: NDIS Export, Invoicing and Claims Upload…" at bounding box center [382, 180] width 304 height 83
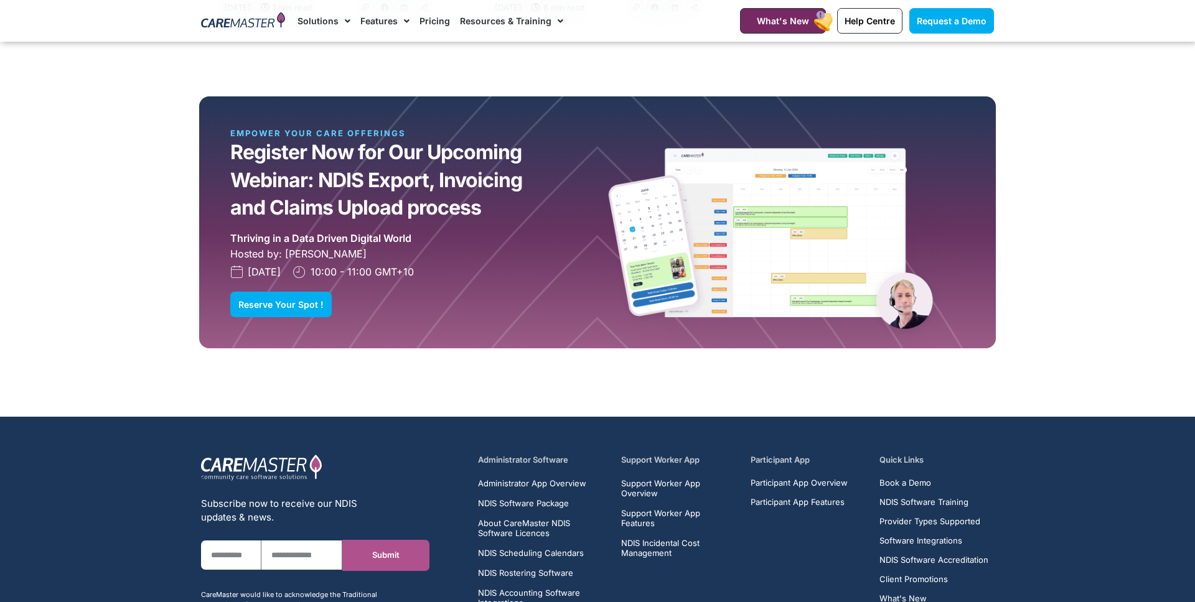
click at [431, 208] on h2 "Register Now for Our Upcoming Webinar: NDIS Export, Invoicing and Claims Upload…" at bounding box center [382, 180] width 304 height 83
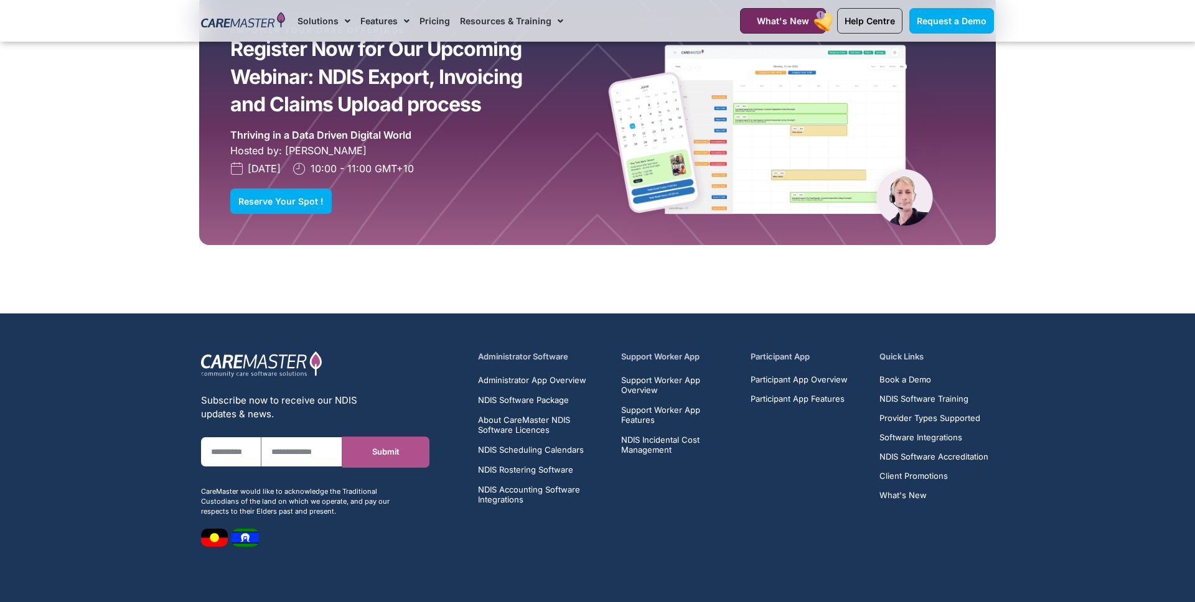
scroll to position [2993, 0]
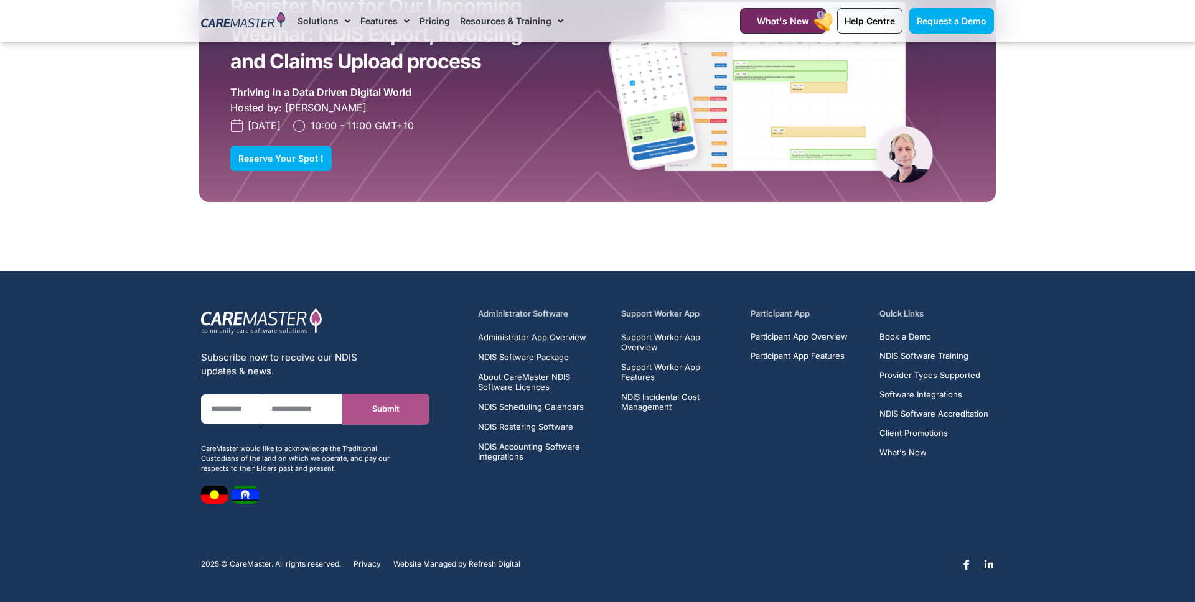
click at [531, 314] on h5 "Administrator Software" at bounding box center [542, 314] width 129 height 12
click at [541, 360] on span "NDIS Software Package" at bounding box center [523, 357] width 91 height 10
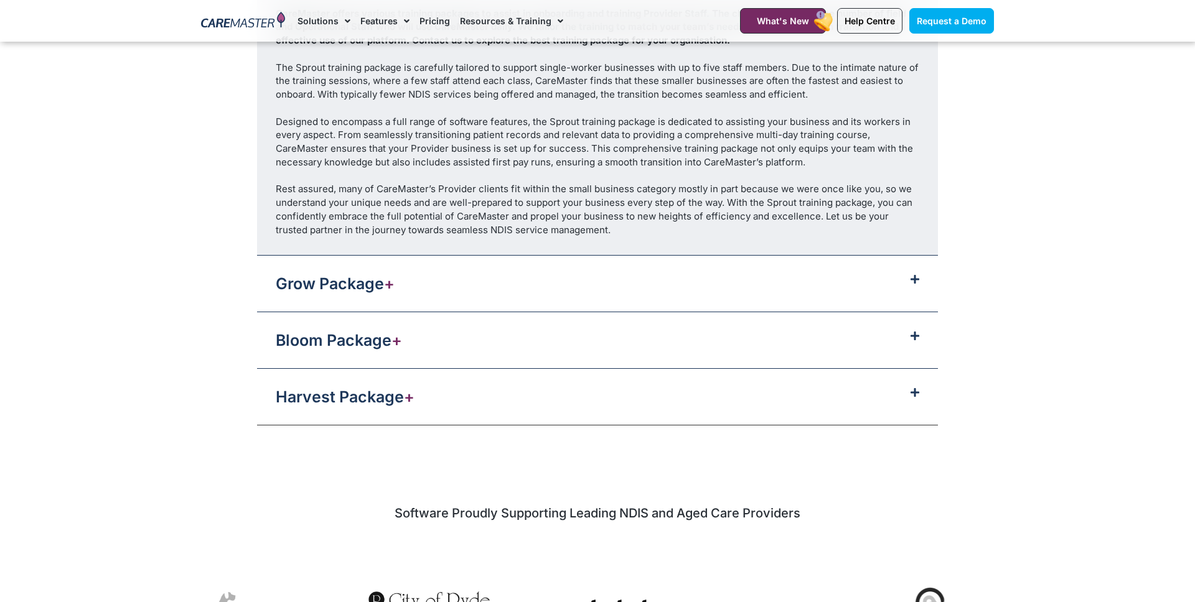
scroll to position [1473, 0]
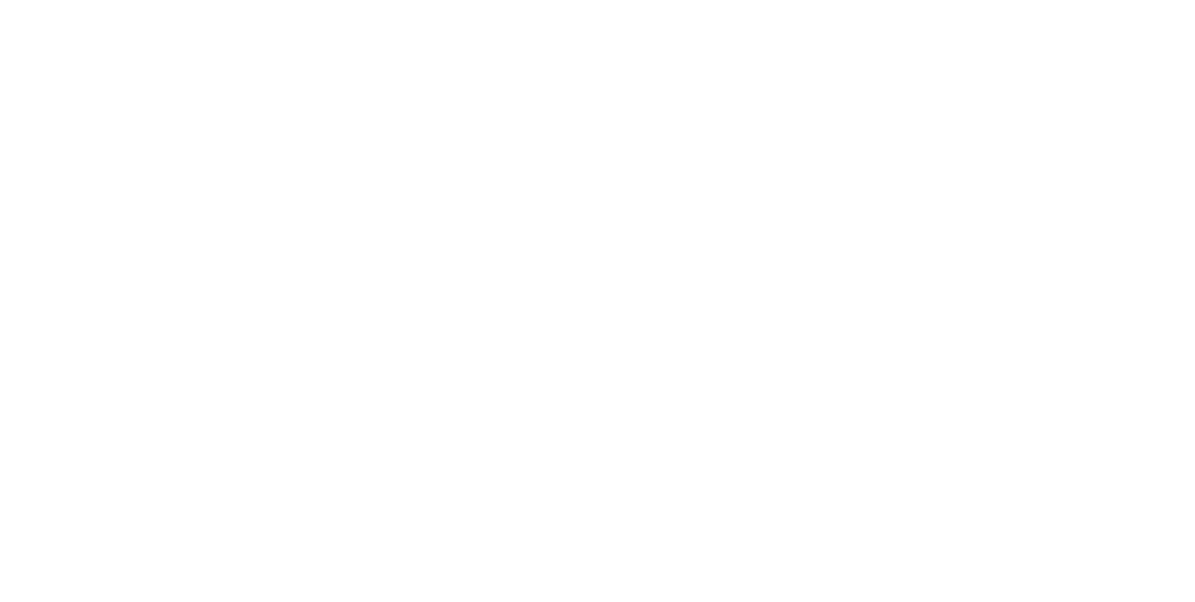
select select "***"
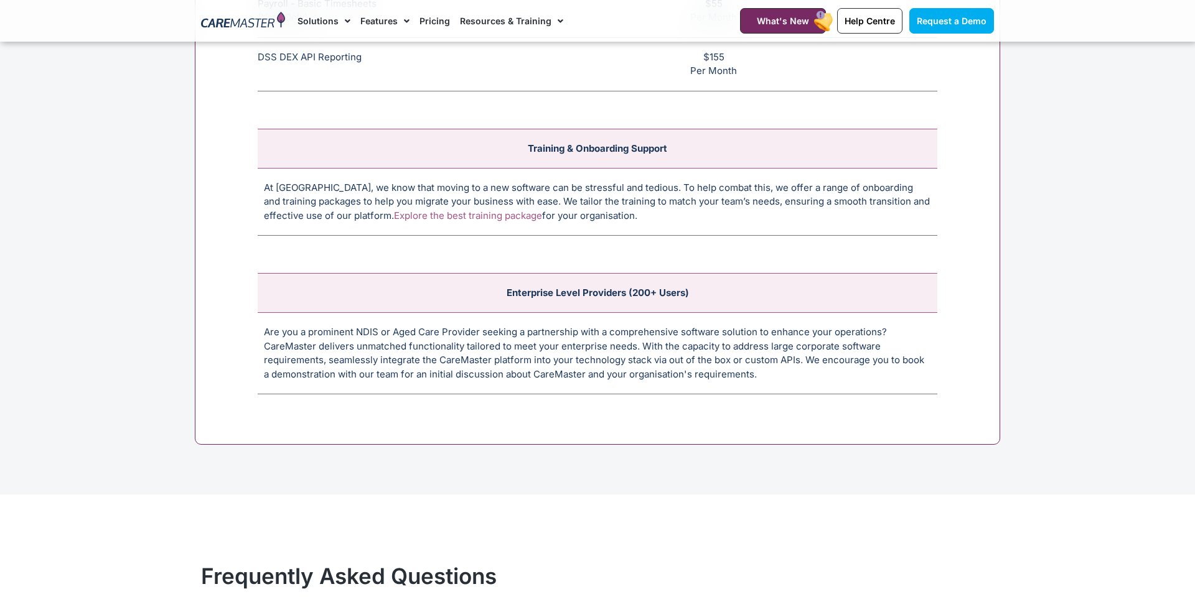
scroll to position [4937, 0]
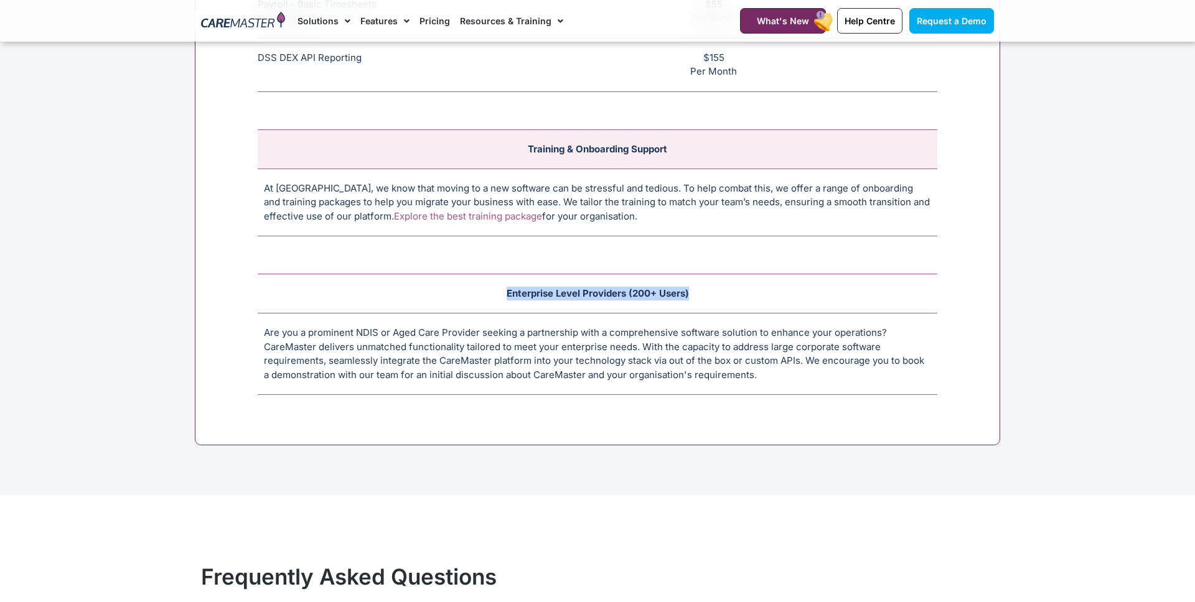
drag, startPoint x: 507, startPoint y: 293, endPoint x: 705, endPoint y: 294, distance: 197.9
click at [705, 294] on td "Enterprise Level Providers (200+ Users)" at bounding box center [598, 293] width 680 height 39
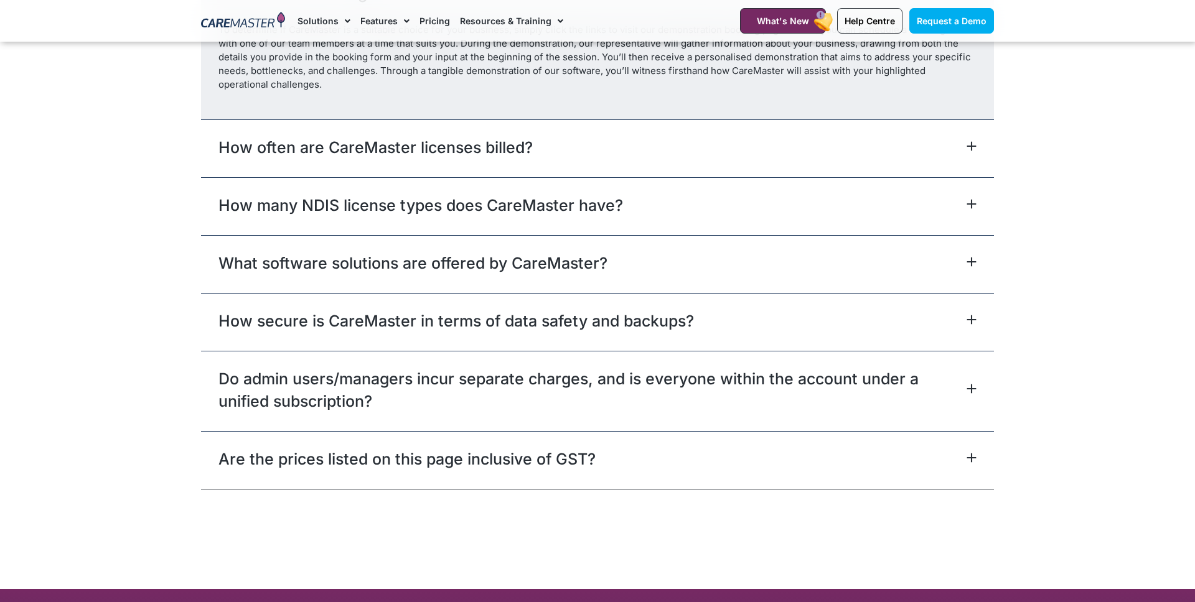
scroll to position [5594, 0]
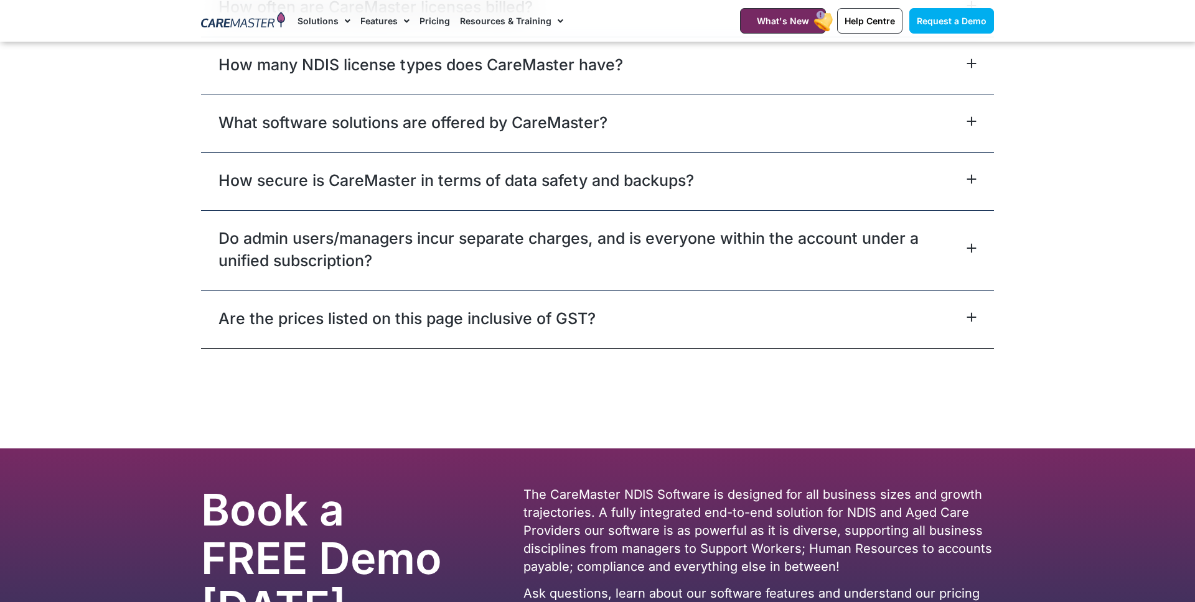
click at [630, 327] on div "Are the prices listed on this page inclusive of GST?" at bounding box center [597, 320] width 793 height 58
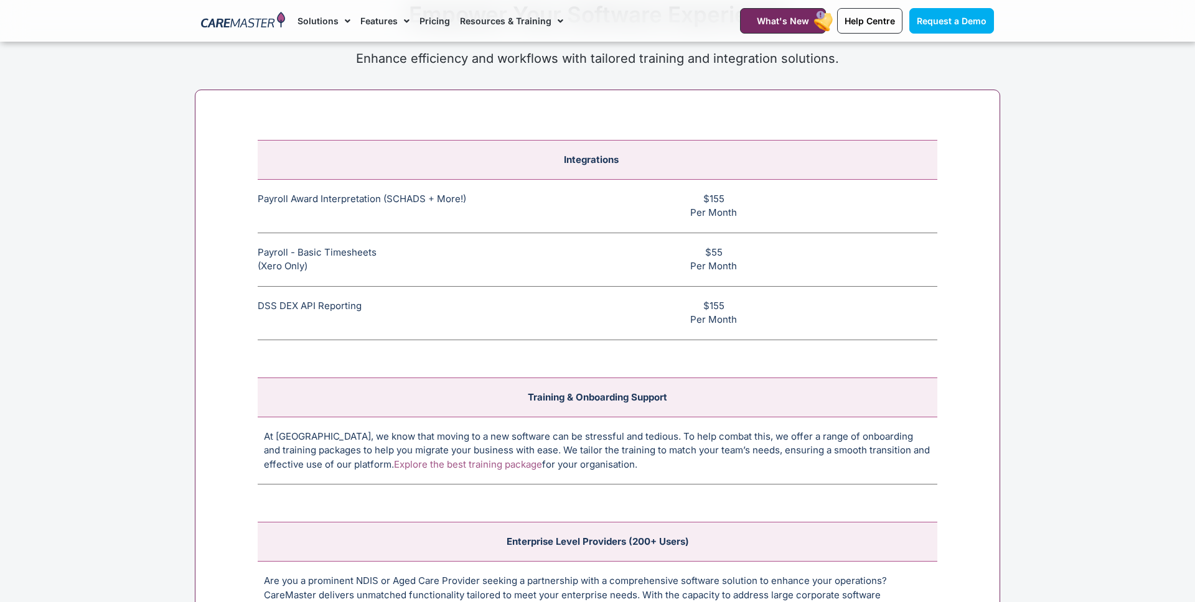
scroll to position [4680, 0]
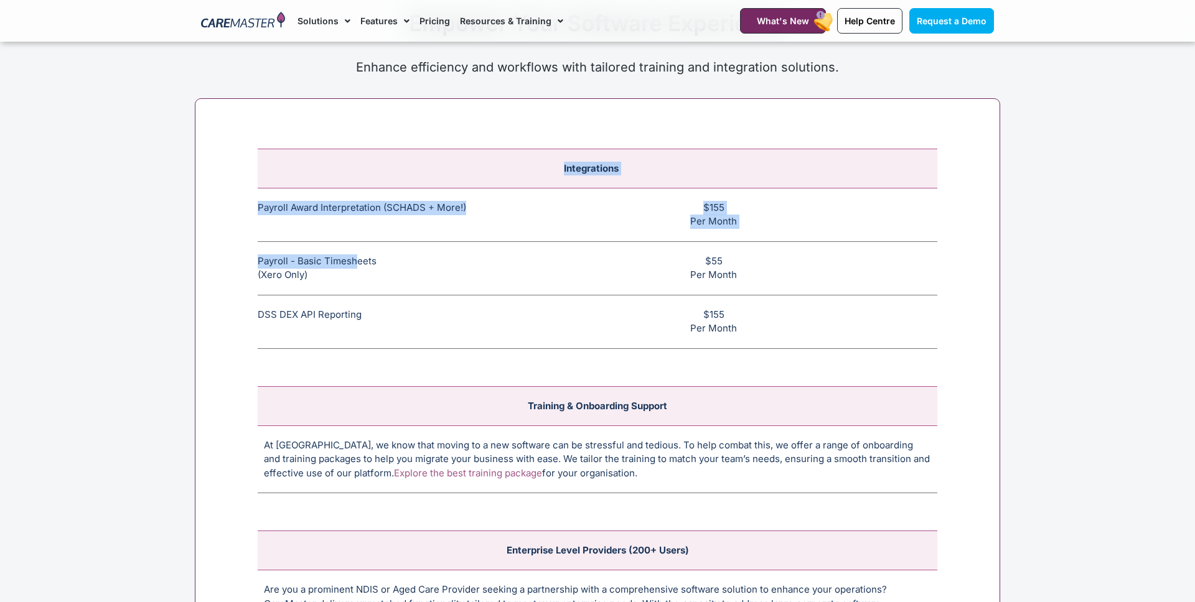
drag, startPoint x: 255, startPoint y: 256, endPoint x: 358, endPoint y: 269, distance: 103.5
click at [358, 269] on div "Integrations Payroll Award Interpretation (SCHADS + More!) The SCHADS Award int…" at bounding box center [597, 400] width 805 height 605
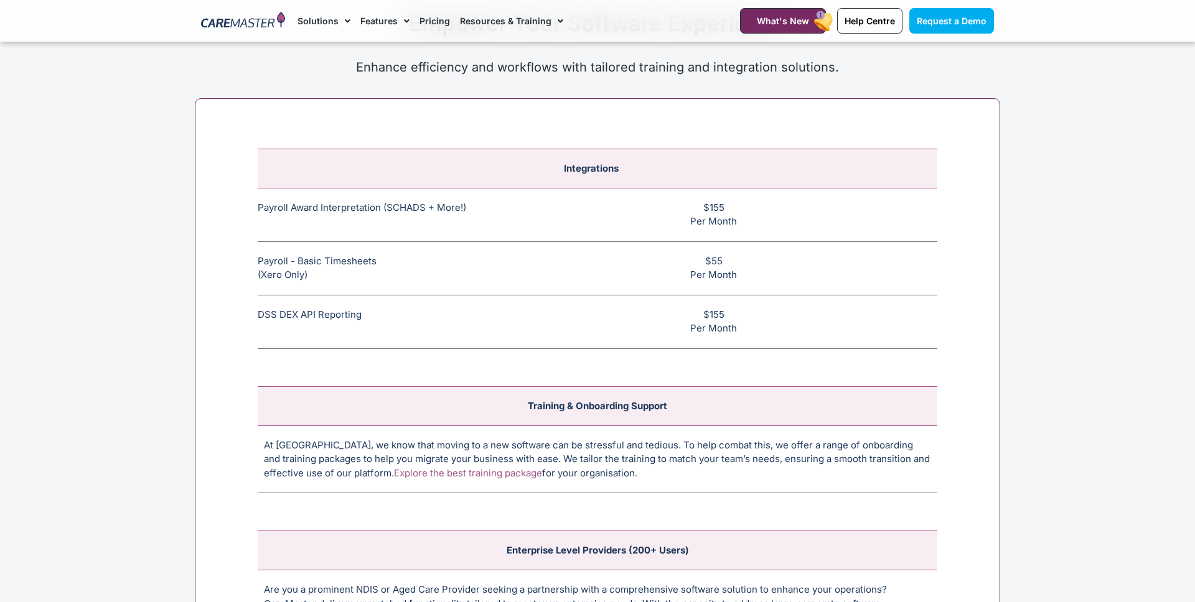
click at [360, 272] on td "Payroll - Basic Timesheets (Xero Only) The basic payroll feature allows timeshe…" at bounding box center [380, 268] width 245 height 54
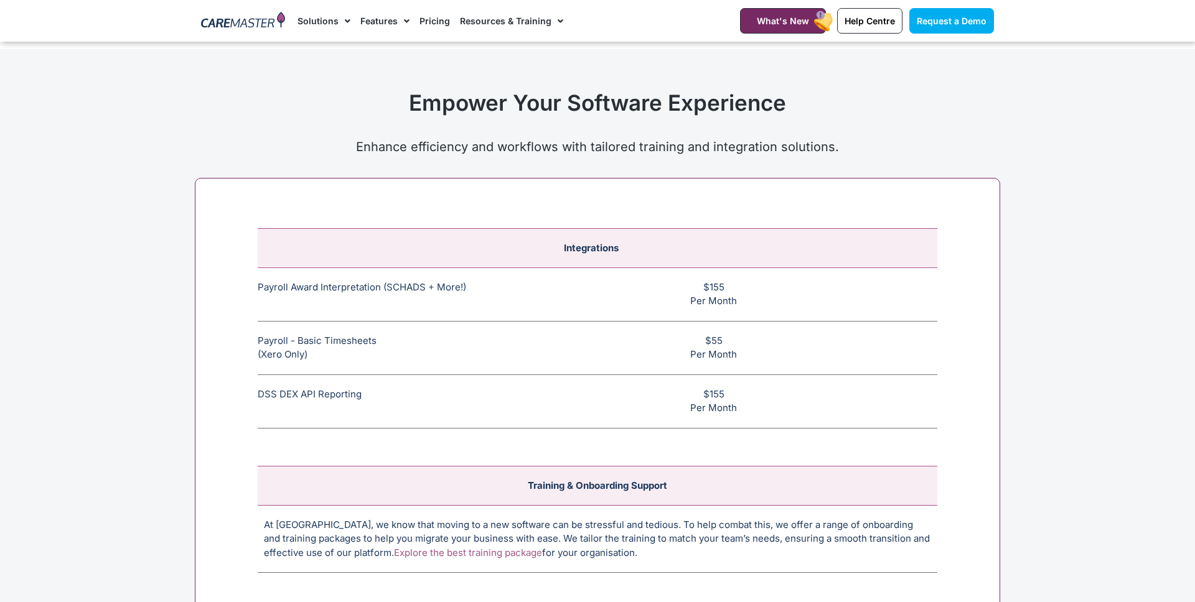
scroll to position [4603, 0]
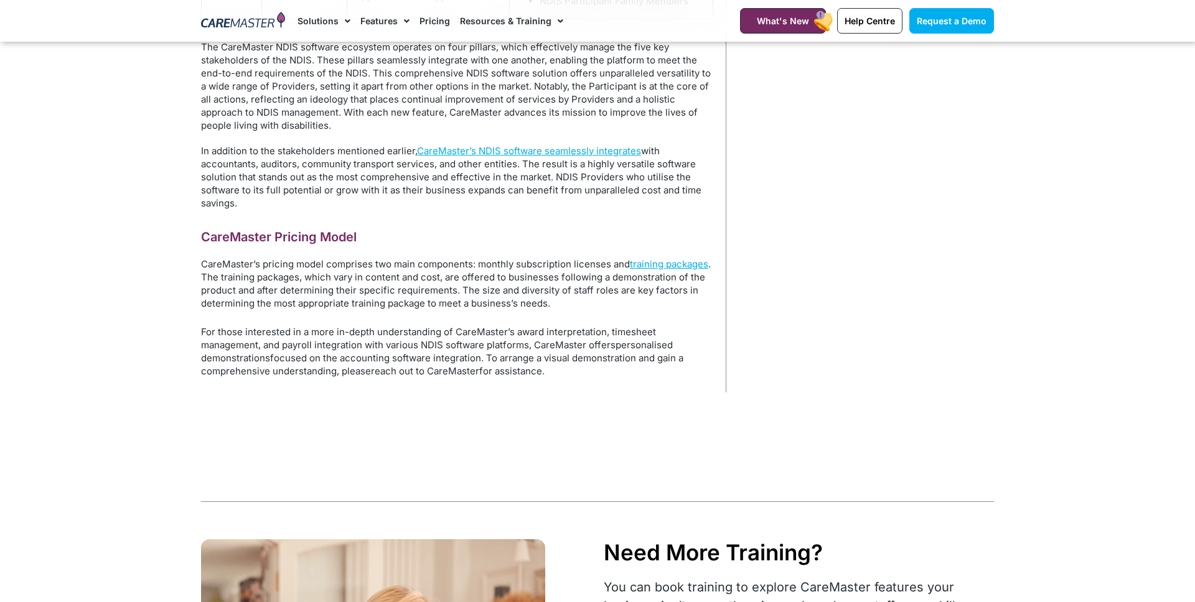
scroll to position [1099, 0]
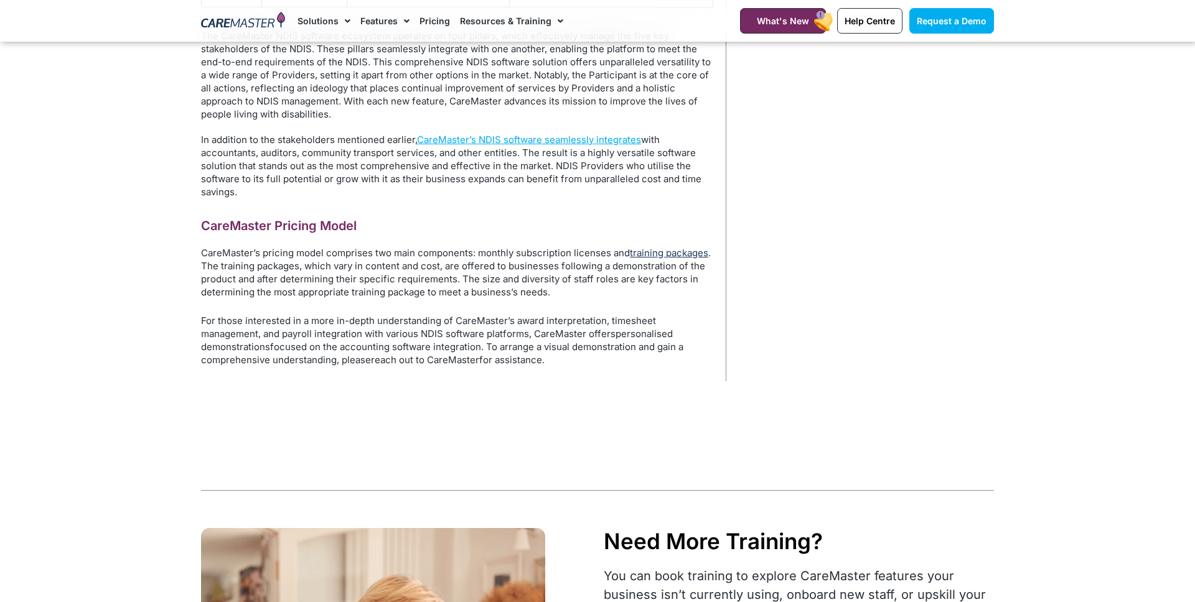
click at [647, 254] on link "training packages" at bounding box center [669, 253] width 78 height 12
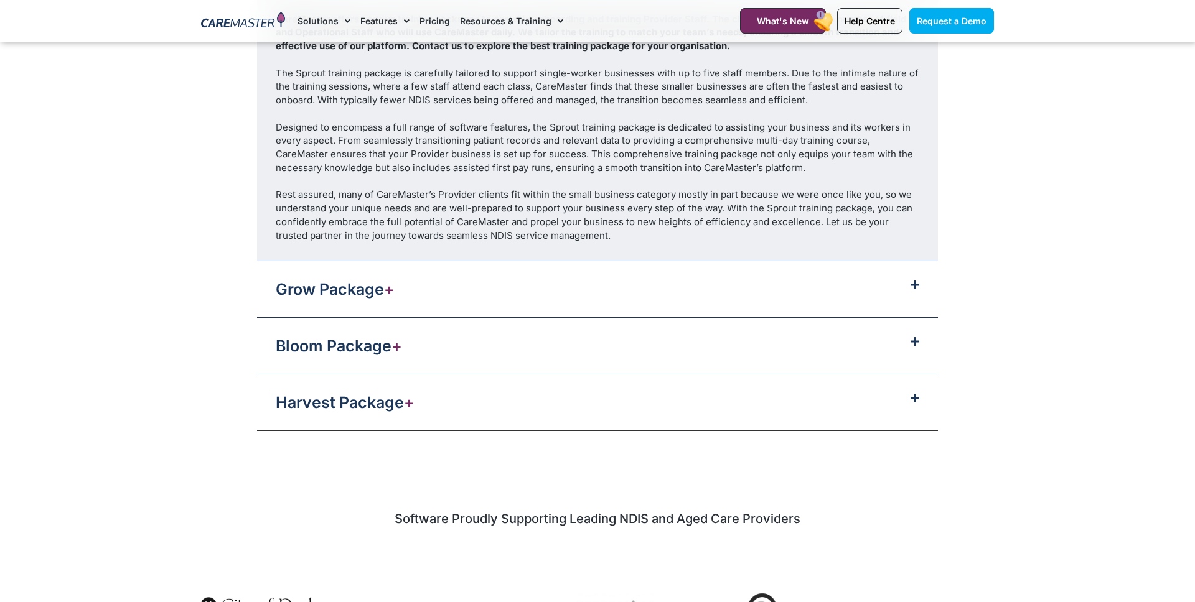
scroll to position [1468, 0]
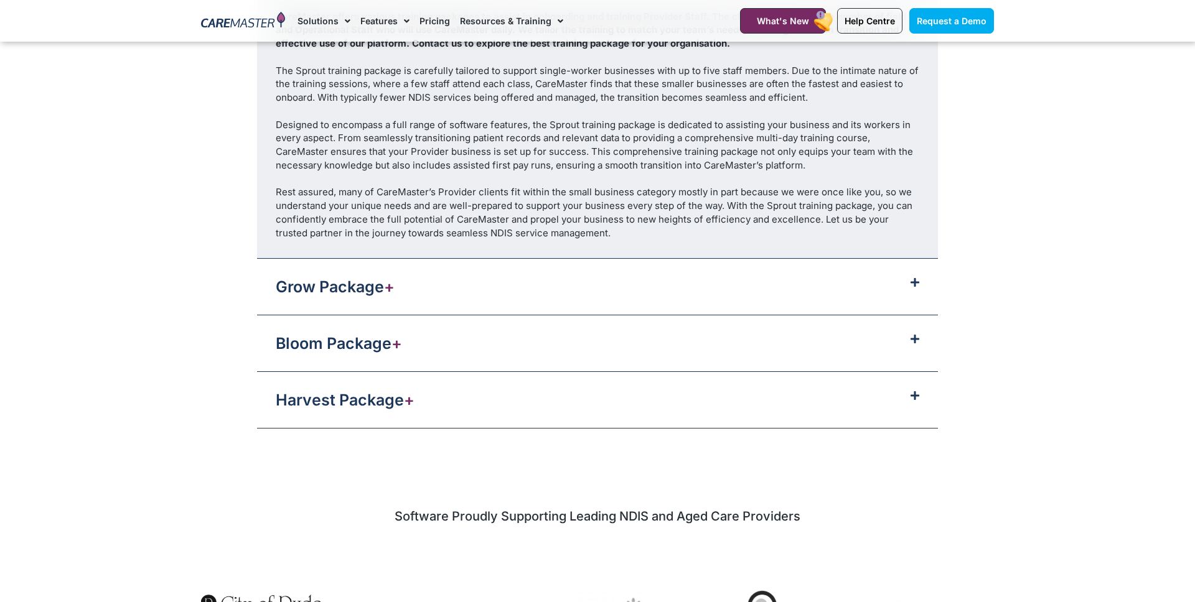
click at [922, 283] on div "Grow Package +" at bounding box center [597, 287] width 681 height 56
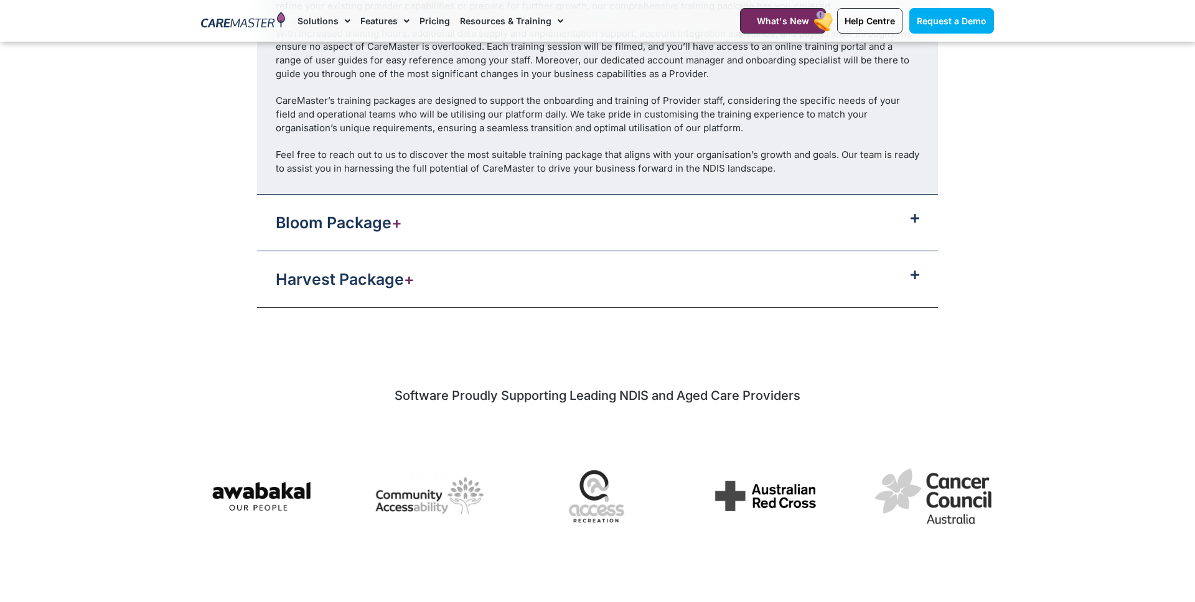
scroll to position [1574, 0]
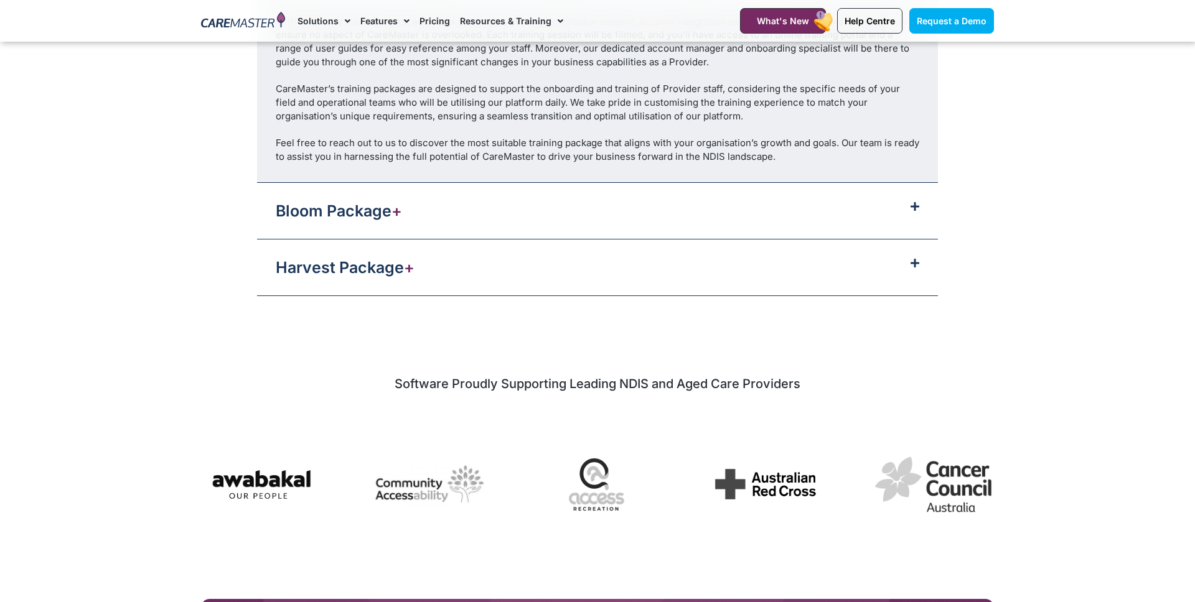
click at [914, 253] on div "Harvest Package +" at bounding box center [597, 268] width 681 height 56
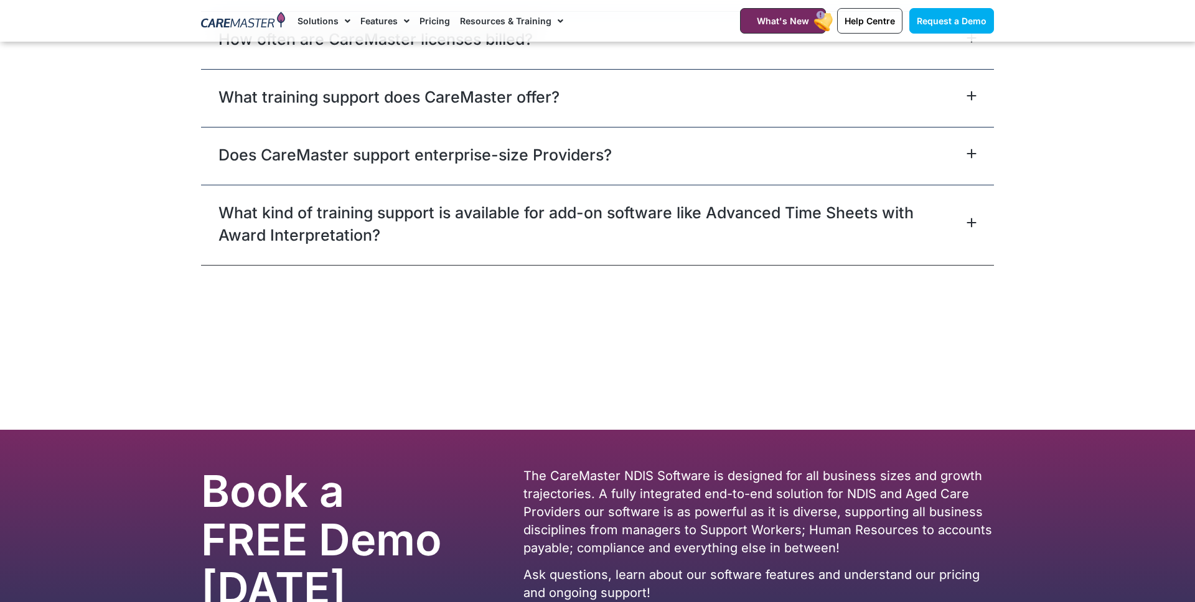
scroll to position [2876, 0]
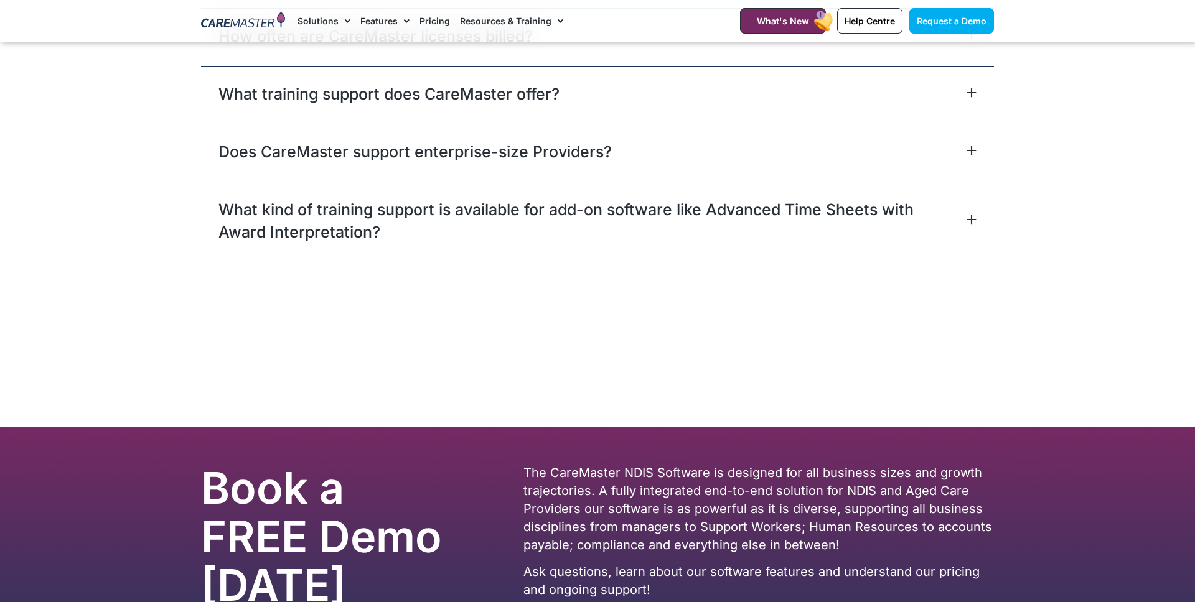
click at [948, 221] on link "What kind of training support is available for add-on software like Advanced Ti…" at bounding box center [590, 221] width 745 height 45
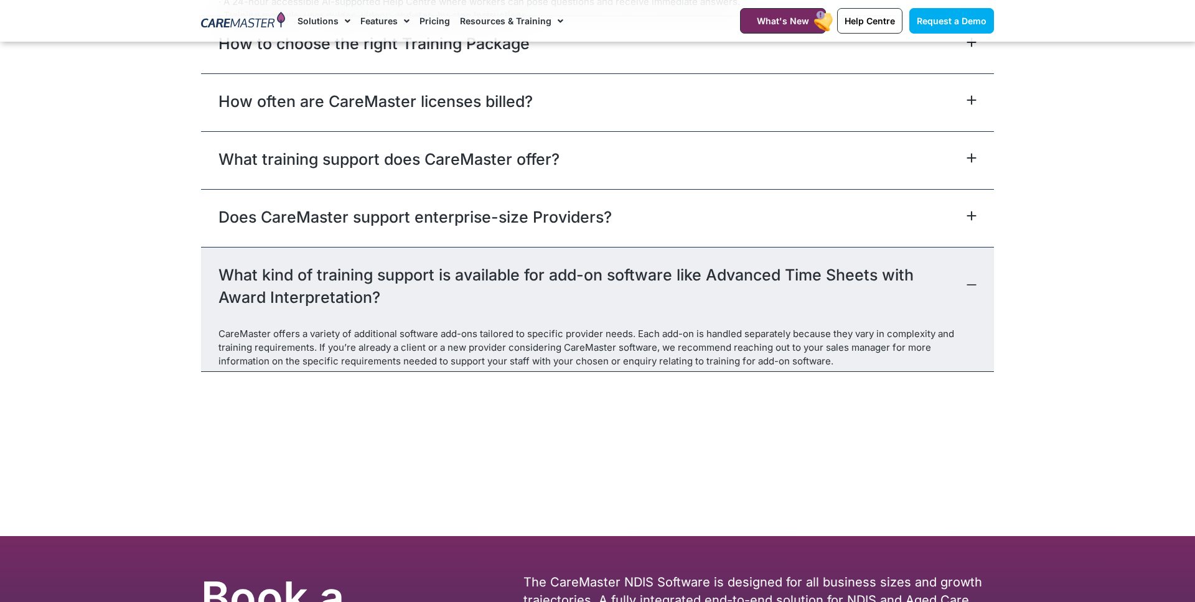
scroll to position [2698, 0]
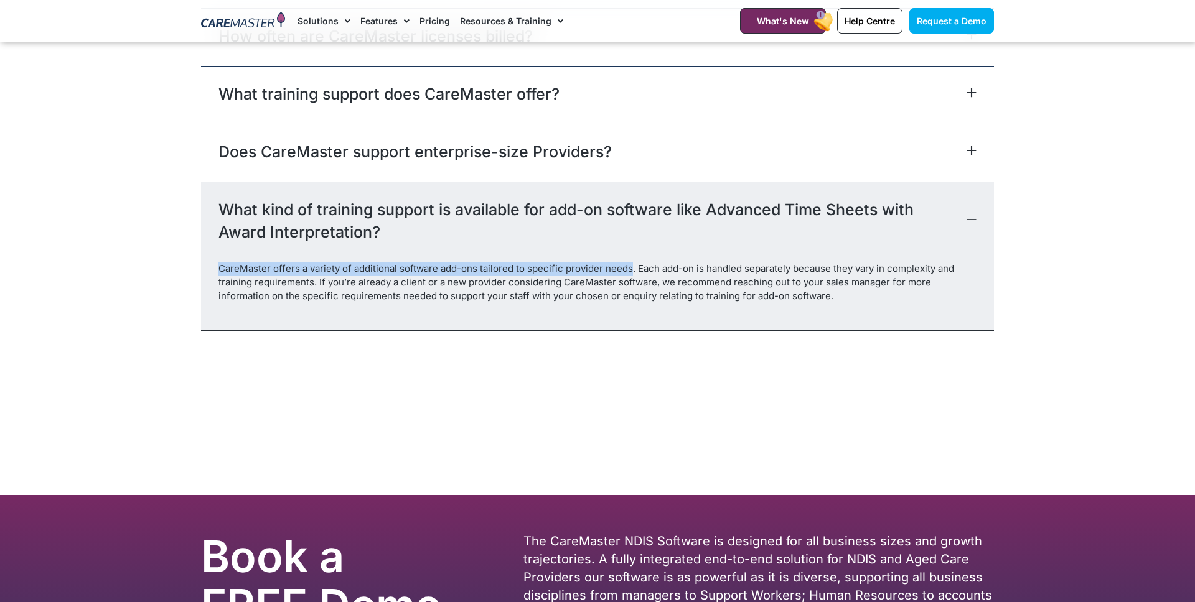
drag, startPoint x: 236, startPoint y: 269, endPoint x: 631, endPoint y: 267, distance: 394.6
click at [630, 267] on div "CareMaster offers a variety of additional software add-ons tailored to specific…" at bounding box center [597, 296] width 793 height 68
drag, startPoint x: 662, startPoint y: 266, endPoint x: 892, endPoint y: 274, distance: 230.4
click at [892, 274] on p "CareMaster offers a variety of additional software add-ons tailored to specific…" at bounding box center [597, 282] width 758 height 41
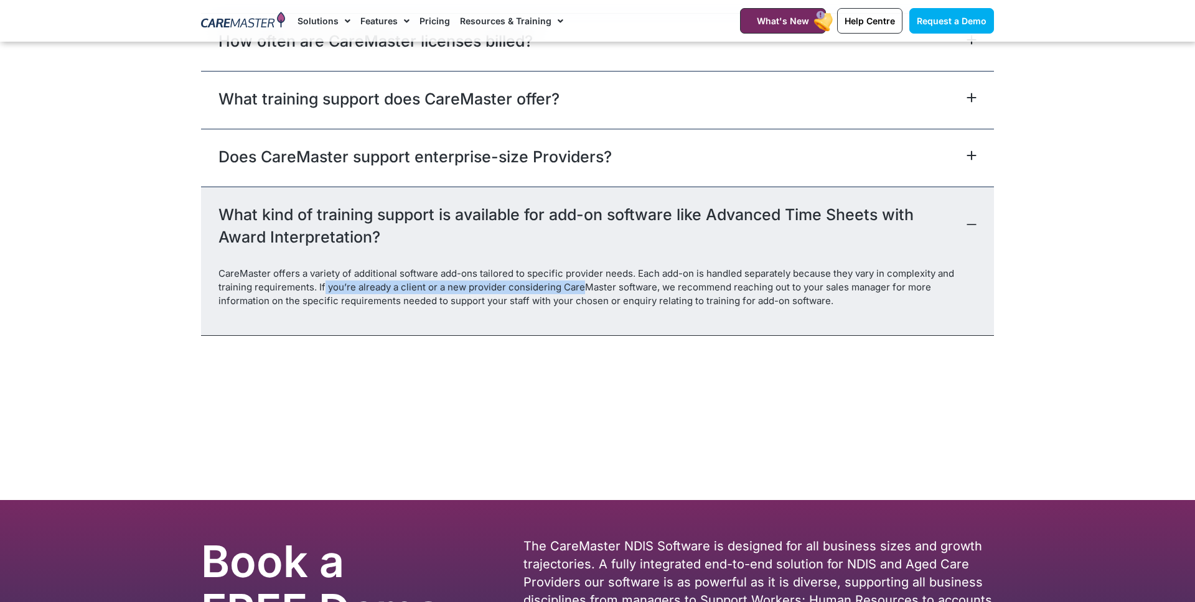
scroll to position [2690, 0]
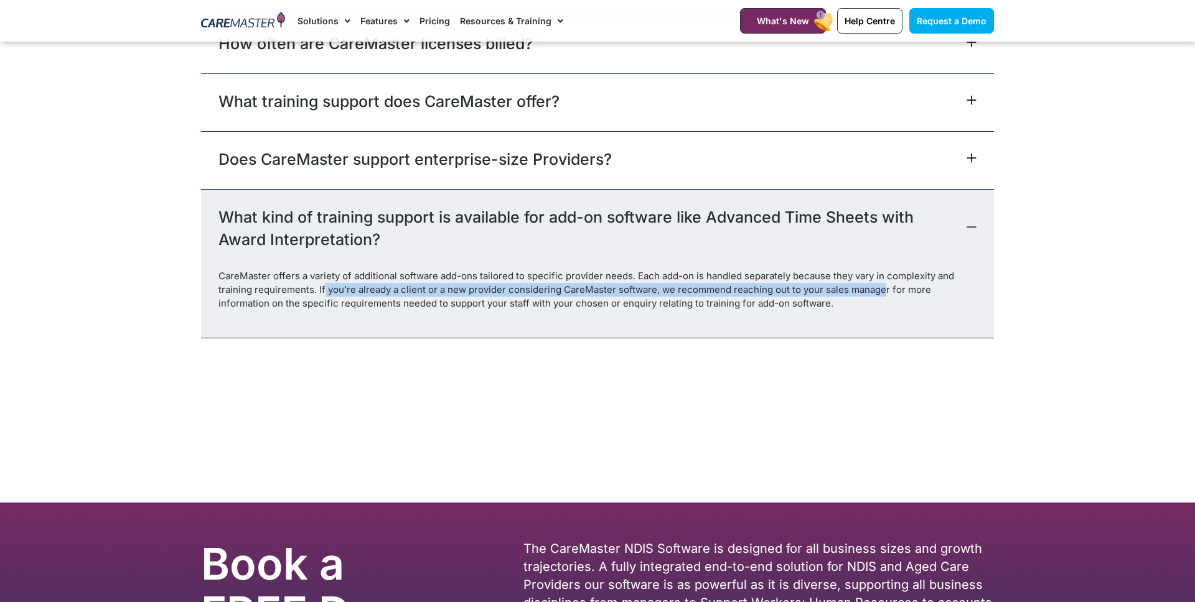
drag, startPoint x: 324, startPoint y: 281, endPoint x: 888, endPoint y: 290, distance: 563.9
click at [886, 290] on p "CareMaster offers a variety of additional software add-ons tailored to specific…" at bounding box center [597, 289] width 758 height 41
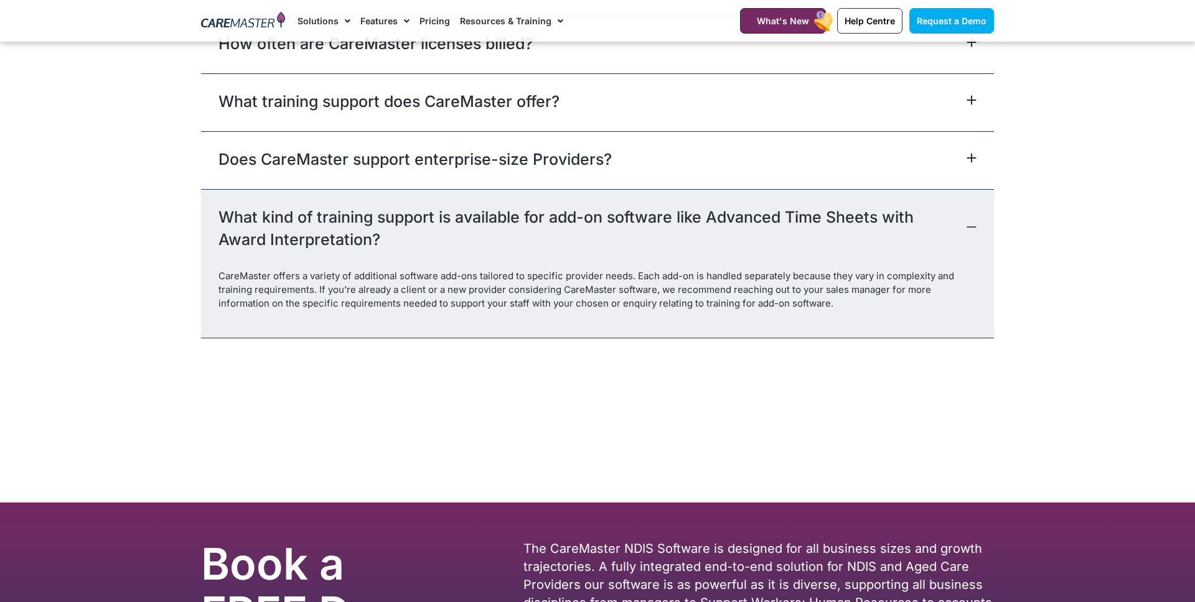
click at [917, 291] on p "CareMaster offers a variety of additional software add-ons tailored to specific…" at bounding box center [597, 289] width 758 height 41
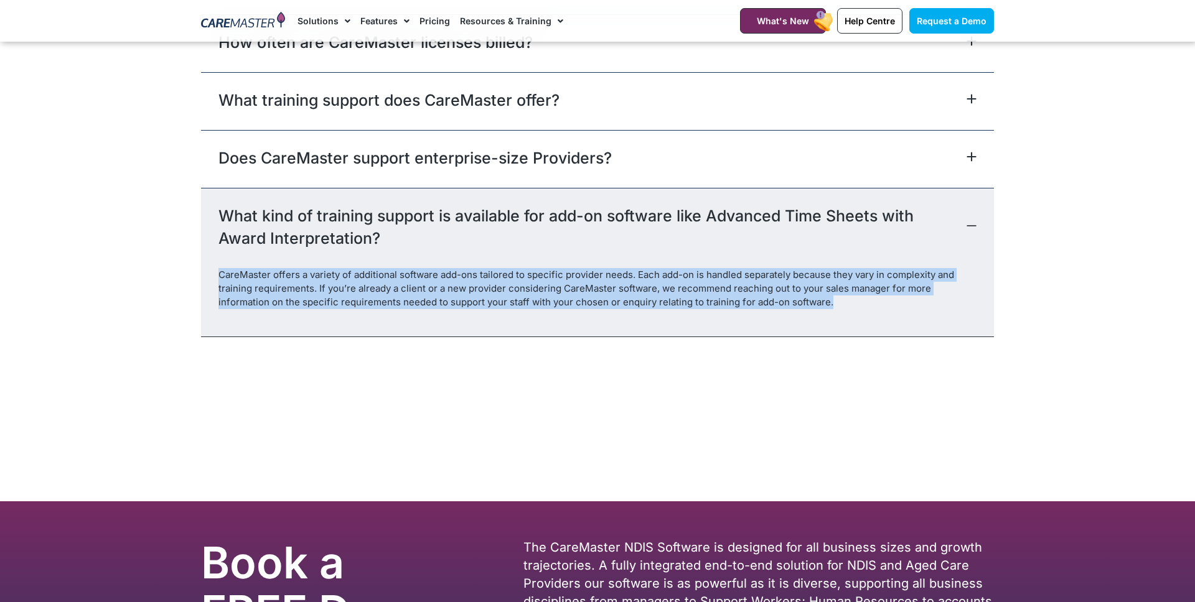
drag, startPoint x: 857, startPoint y: 302, endPoint x: 350, endPoint y: 256, distance: 509.2
click at [350, 256] on div "What kind of training support is available for add-on software like Advanced Ti…" at bounding box center [597, 262] width 793 height 149
click at [538, 265] on div "What kind of training support is available for add-on software like Advanced Ti…" at bounding box center [597, 228] width 793 height 80
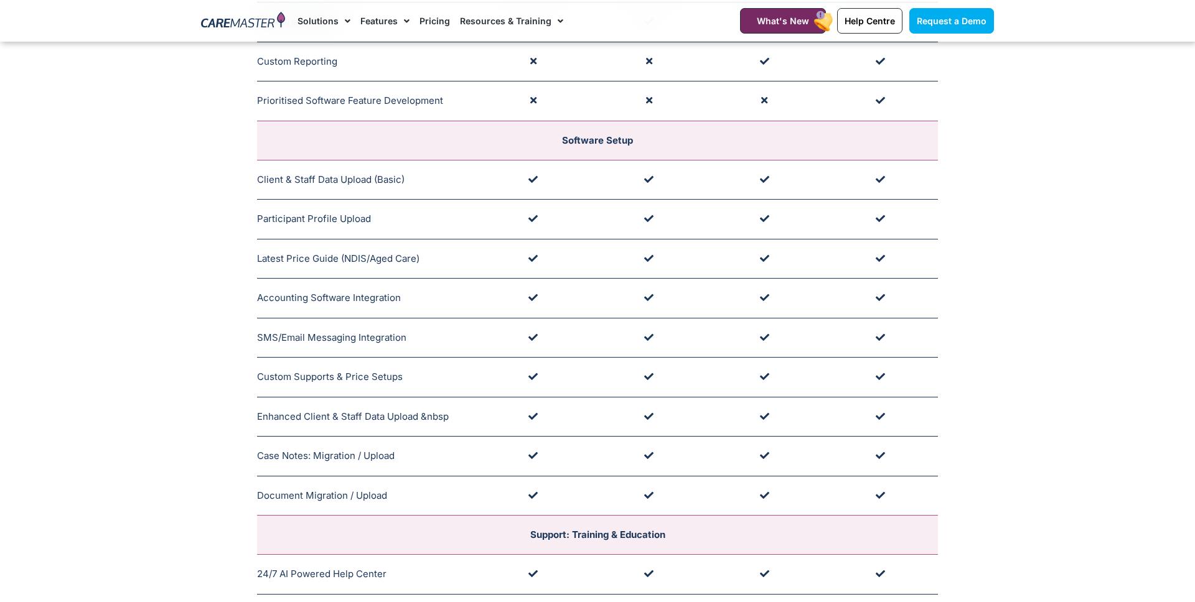
scroll to position [0, 0]
